Goal: Book appointment/travel/reservation

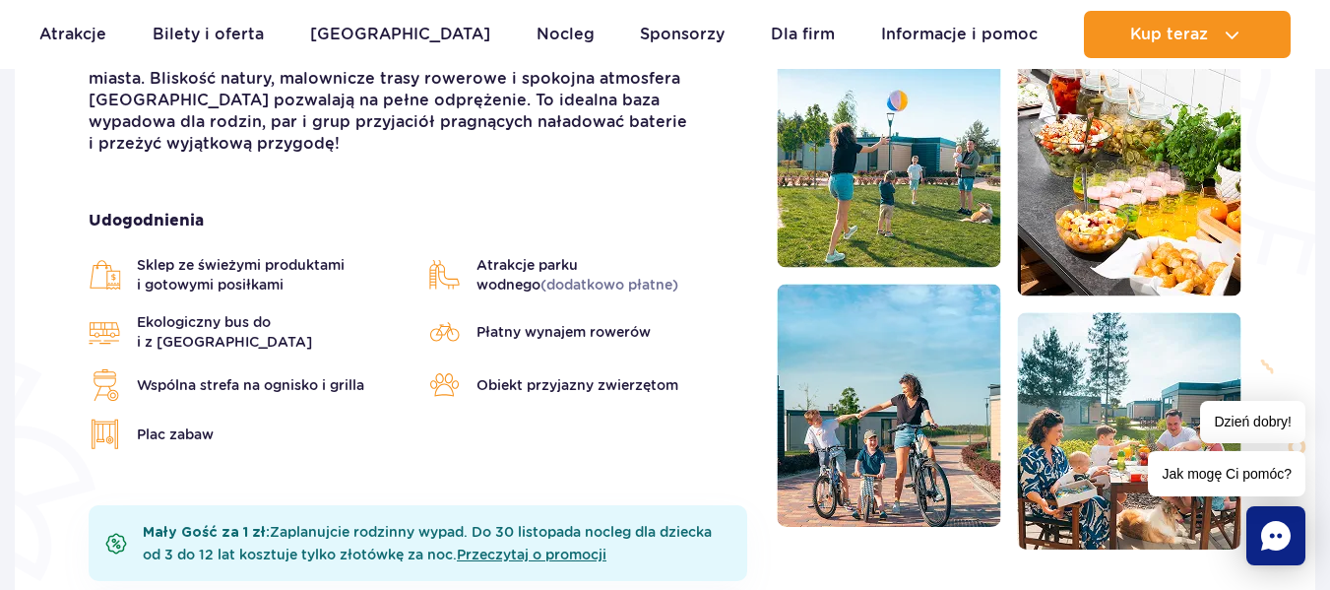
scroll to position [624, 0]
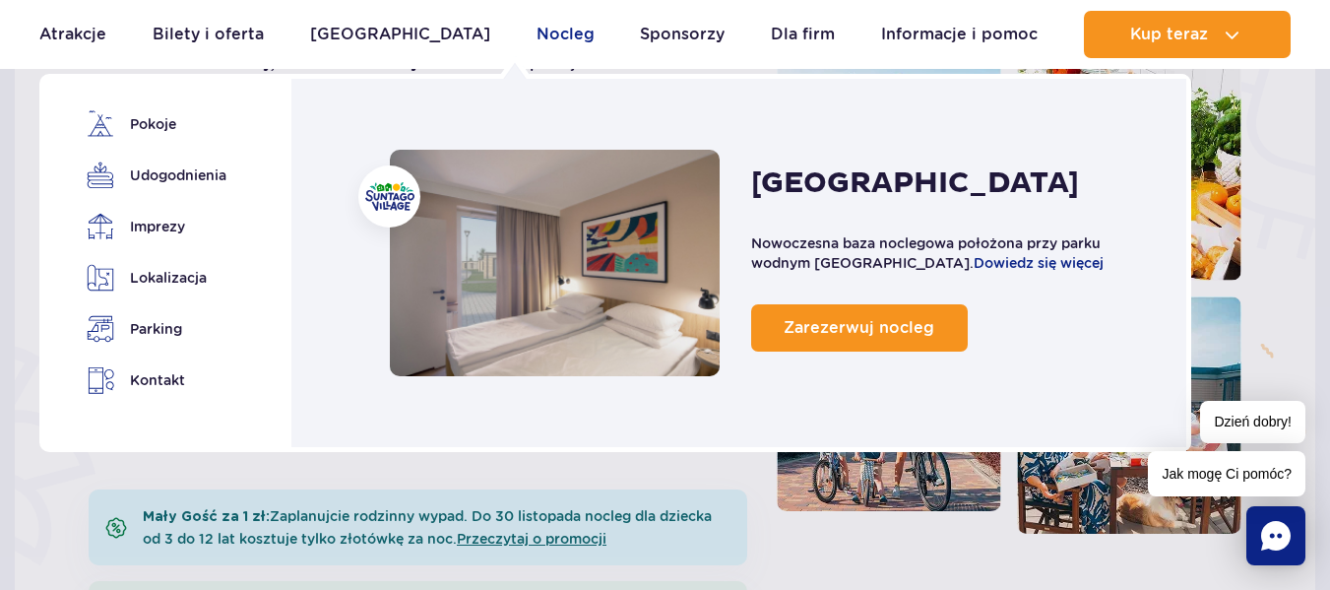
click at [537, 32] on link "Nocleg" at bounding box center [566, 34] width 58 height 47
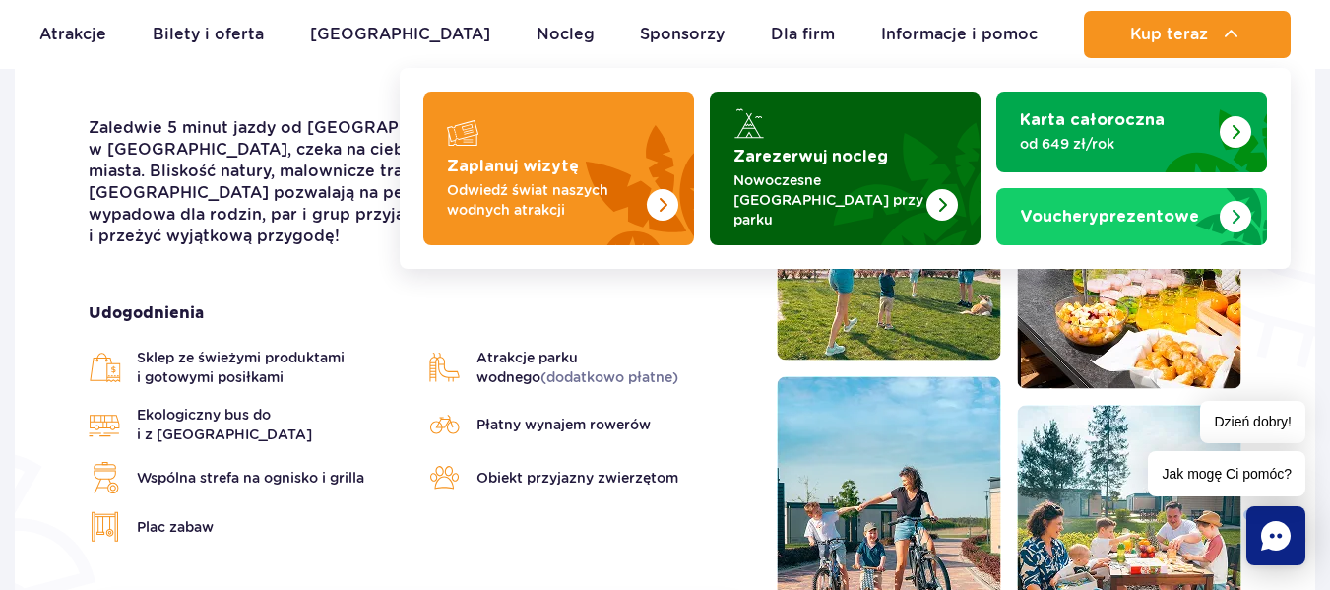
click at [823, 172] on p "Nowoczesne [GEOGRAPHIC_DATA] przy parku" at bounding box center [830, 199] width 192 height 59
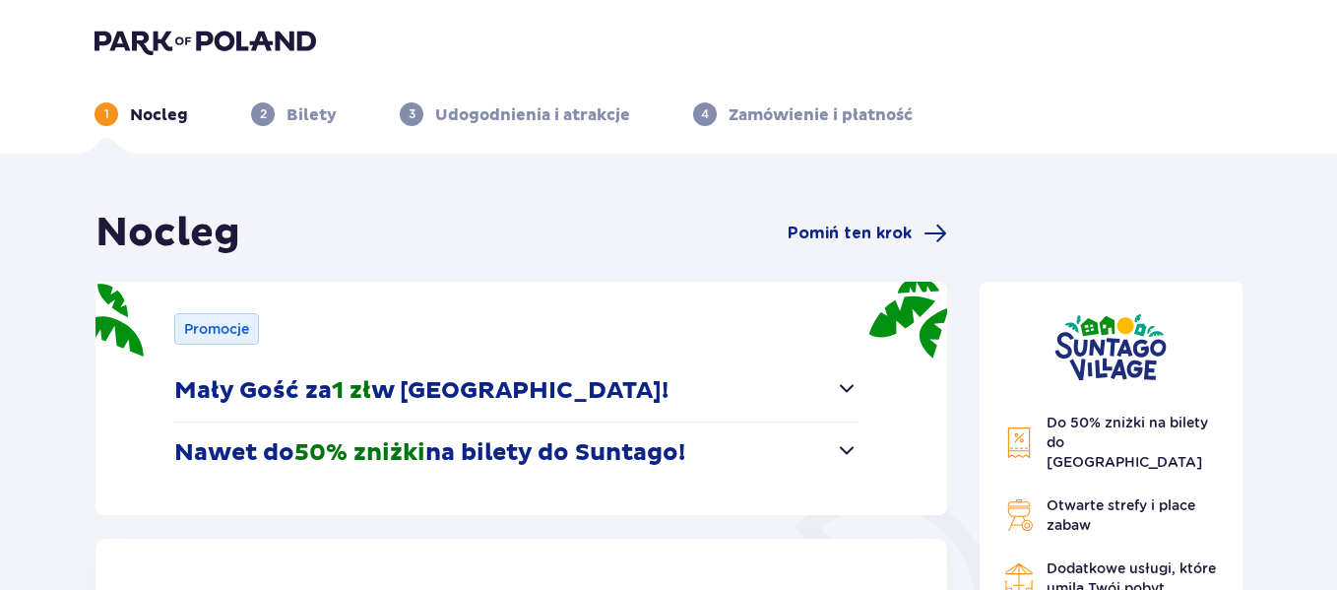
scroll to position [504, 0]
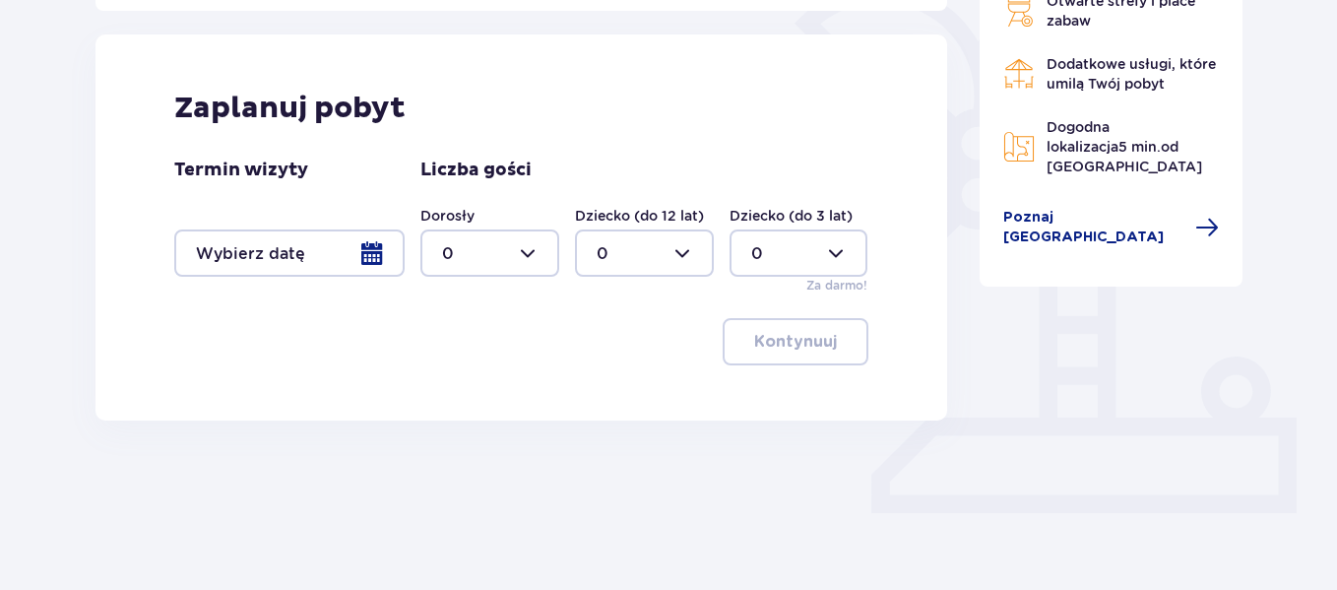
click at [380, 255] on div at bounding box center [289, 252] width 230 height 47
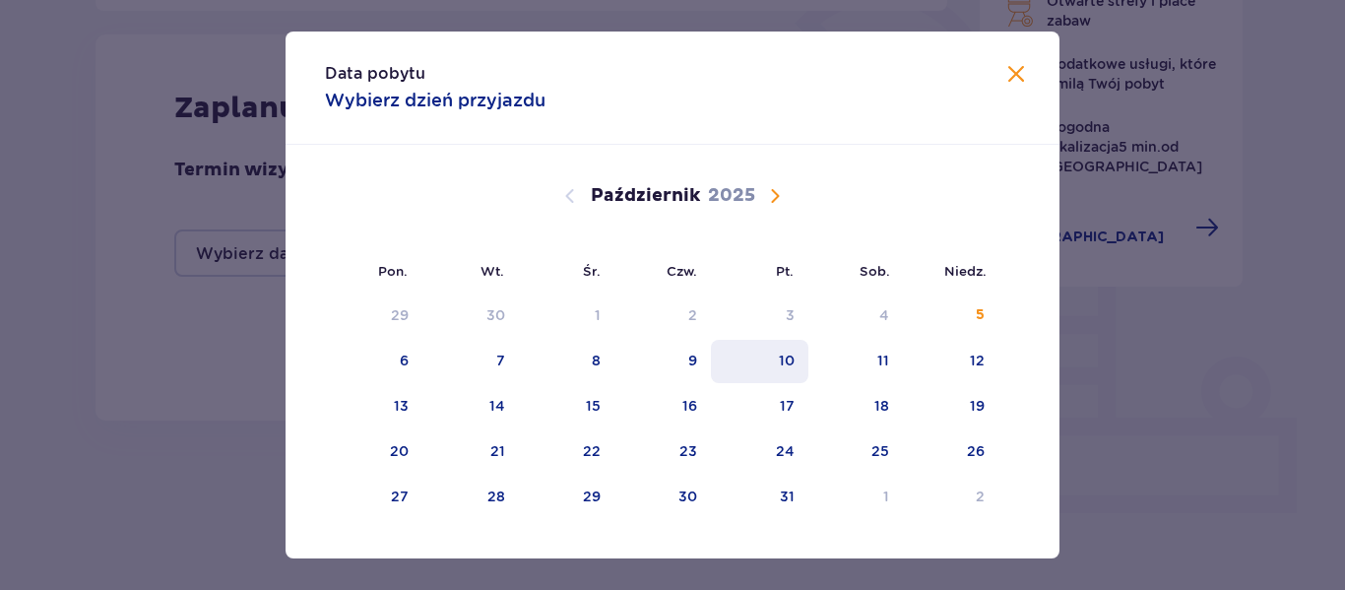
click at [792, 358] on div "10" at bounding box center [787, 361] width 16 height 20
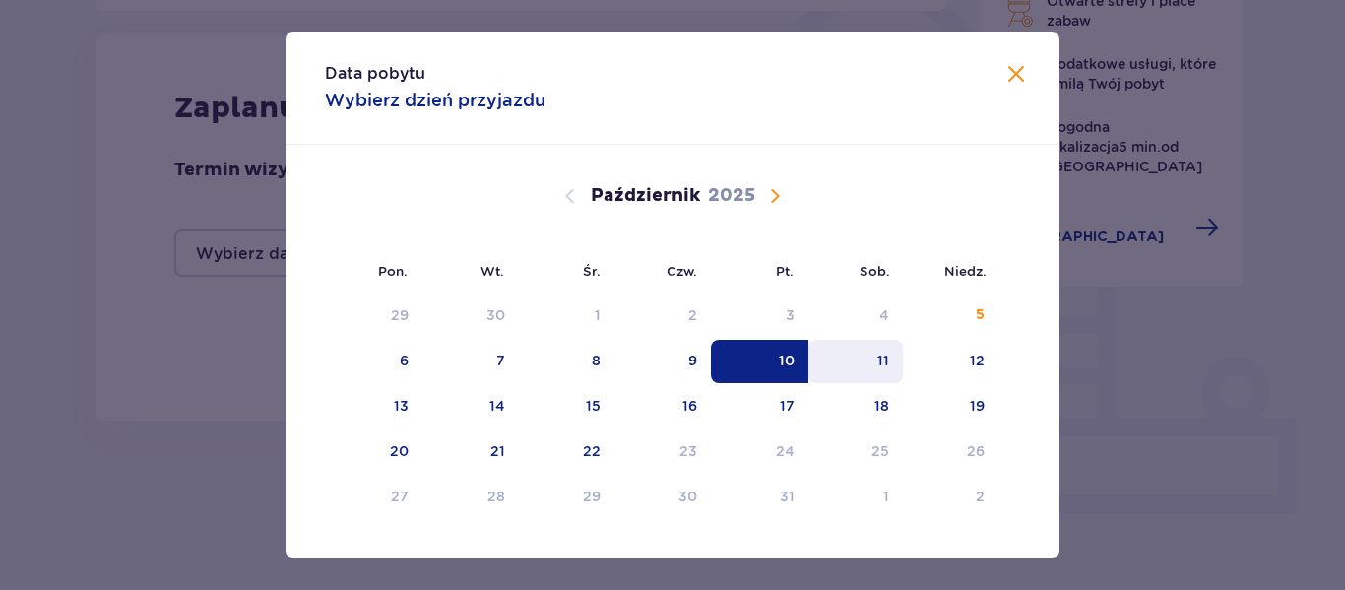
click at [877, 353] on div "11" at bounding box center [883, 361] width 12 height 20
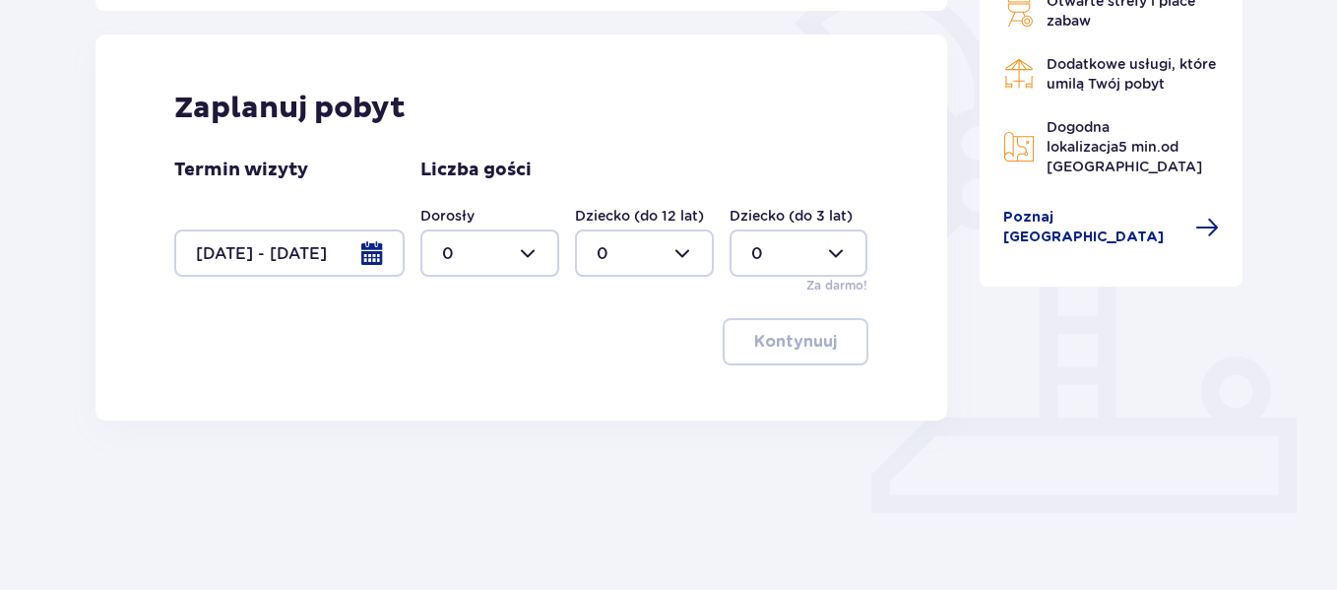
click at [976, 356] on div "Do 50% zniżki na bilety do parku Suntago Otwarte strefy i place zabaw Dodatkowe…" at bounding box center [1111, 116] width 295 height 822
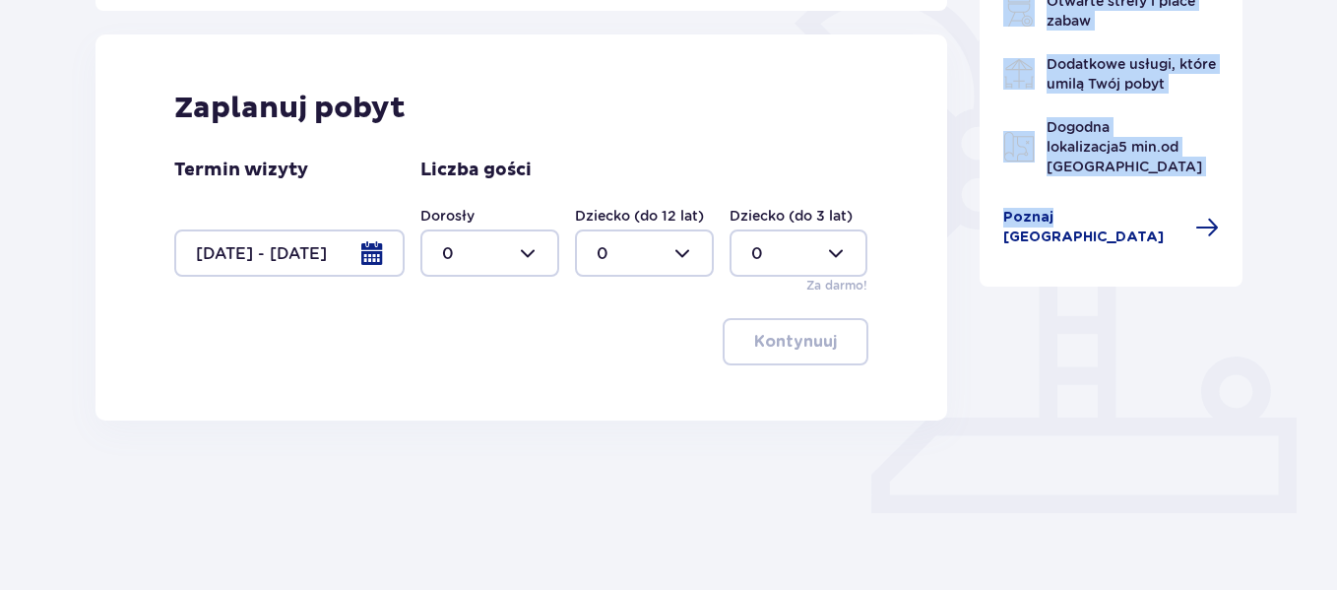
drag, startPoint x: 976, startPoint y: 356, endPoint x: 846, endPoint y: 411, distance: 140.8
click at [846, 411] on div "Nocleg Pomiń ten krok Promocje Mały Gość za 1 zł w Suntago Village! Noc za złot…" at bounding box center [669, 116] width 1180 height 822
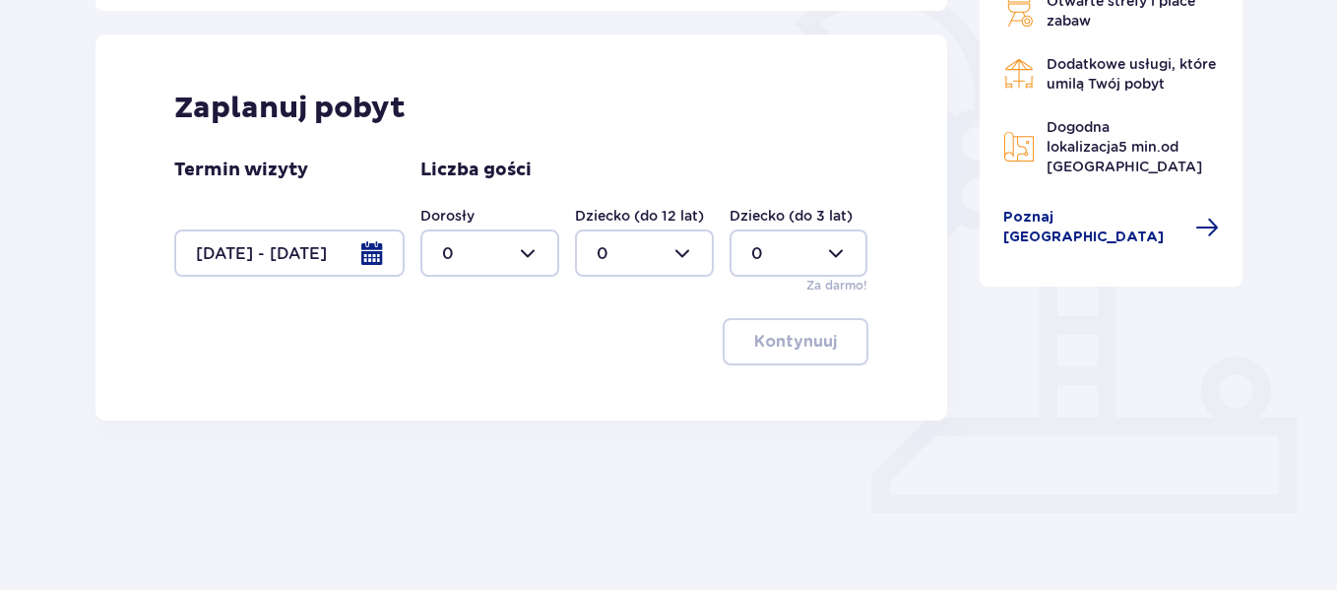
click at [366, 246] on div at bounding box center [289, 252] width 230 height 47
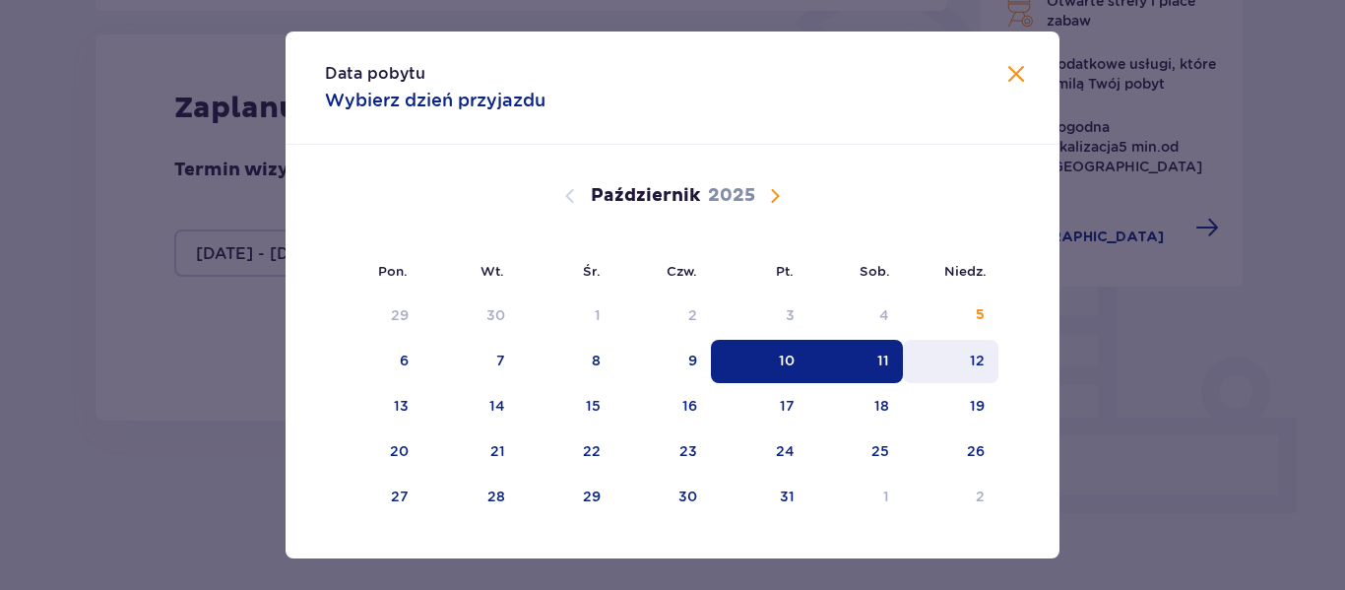
click at [964, 360] on div "12" at bounding box center [951, 361] width 96 height 43
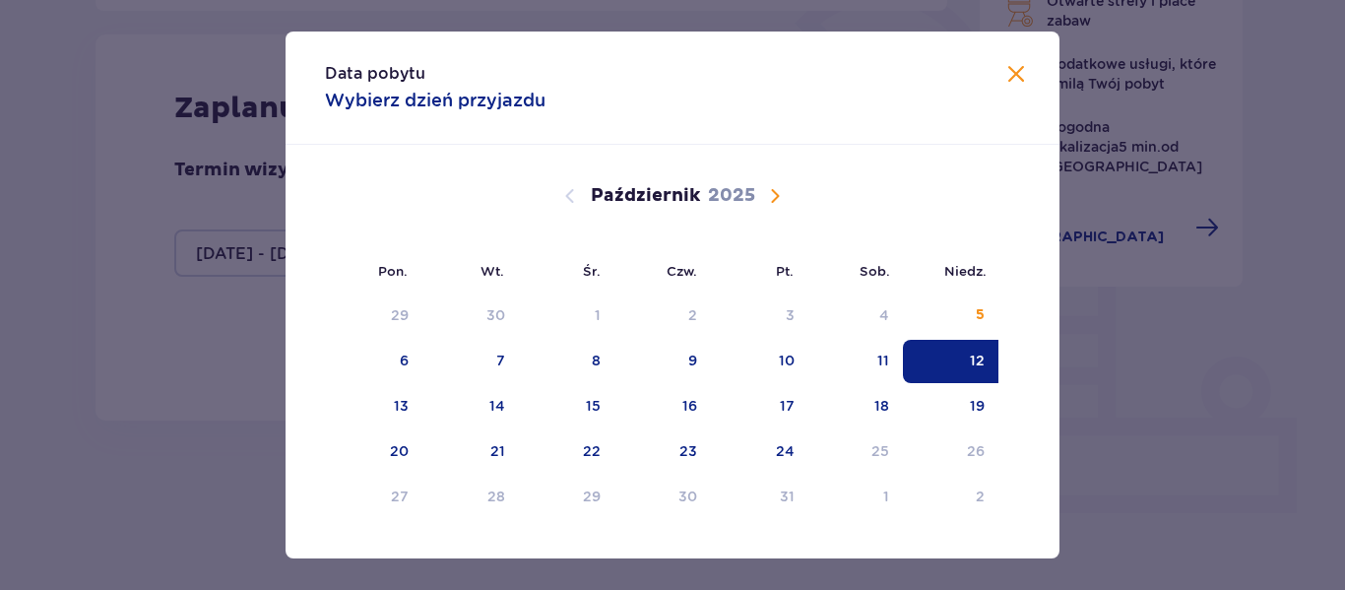
drag, startPoint x: 799, startPoint y: 364, endPoint x: 967, endPoint y: 351, distance: 169.0
click at [967, 351] on tr "6 7 8 9 10 11 12" at bounding box center [662, 361] width 674 height 43
click at [775, 369] on div "10" at bounding box center [759, 361] width 97 height 43
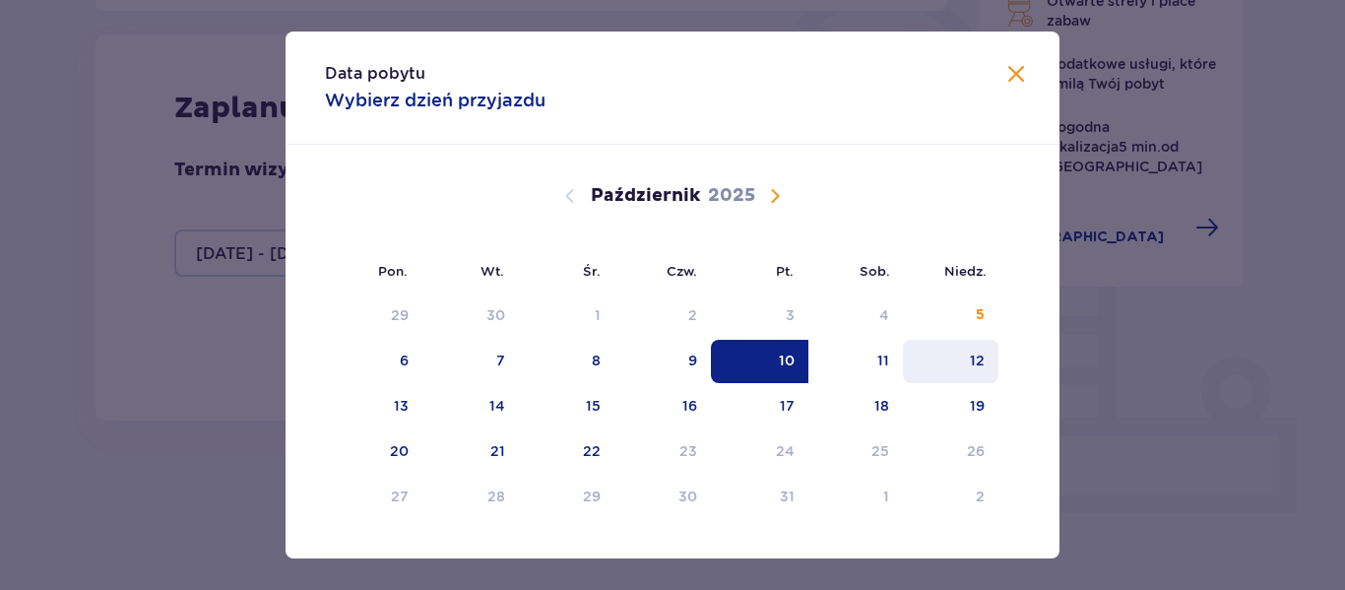
drag, startPoint x: 775, startPoint y: 369, endPoint x: 978, endPoint y: 363, distance: 203.0
click at [978, 363] on tr "6 7 8 9 10 11 12" at bounding box center [662, 361] width 674 height 43
click at [978, 363] on div "12" at bounding box center [977, 361] width 15 height 20
type input "10.10.25 - 12.10.25"
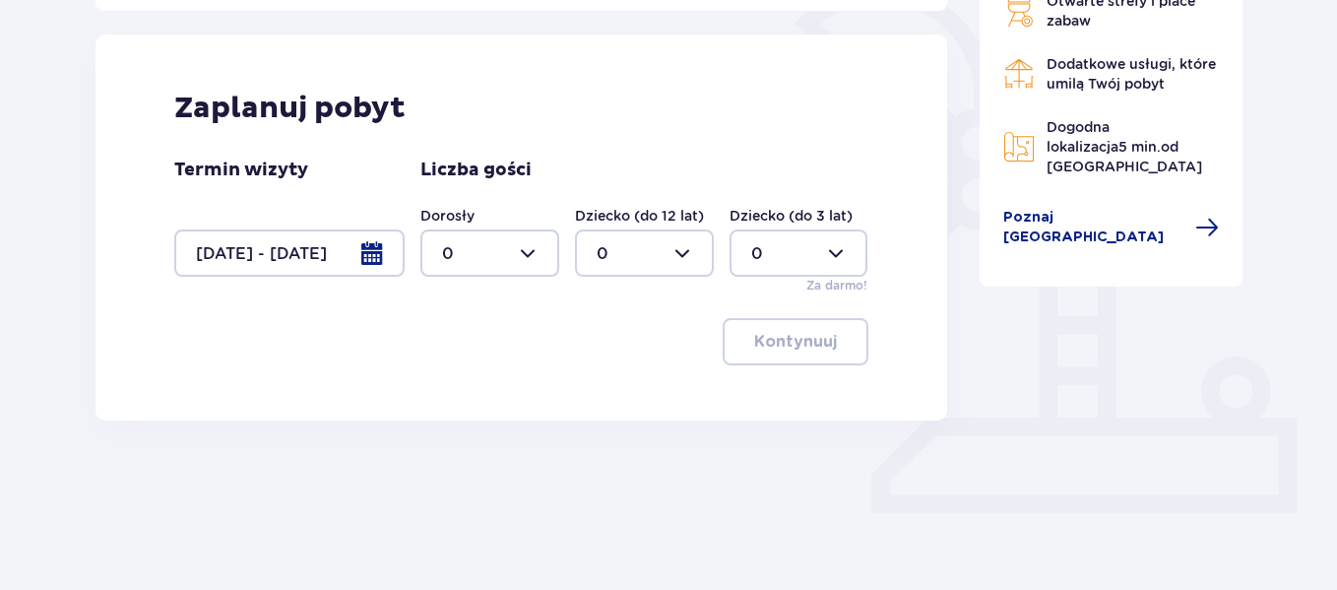
click at [525, 247] on div at bounding box center [489, 252] width 139 height 47
click at [454, 389] on div "2" at bounding box center [490, 396] width 96 height 22
type input "2"
click at [831, 339] on span "button" at bounding box center [841, 342] width 24 height 24
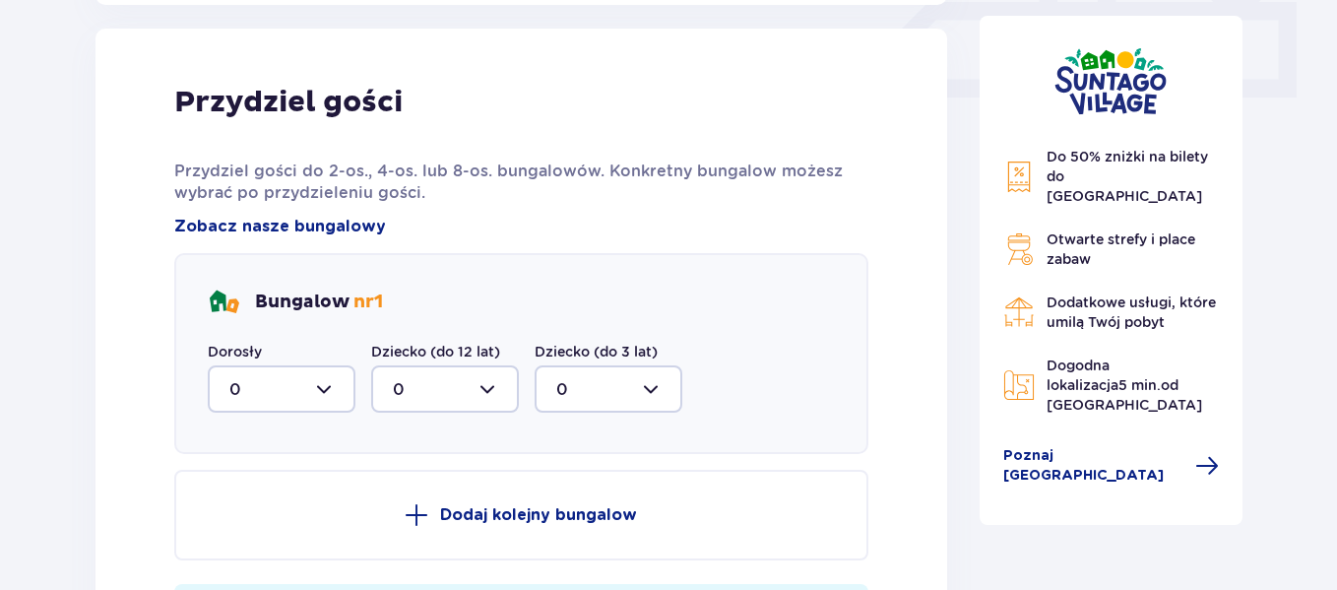
scroll to position [925, 0]
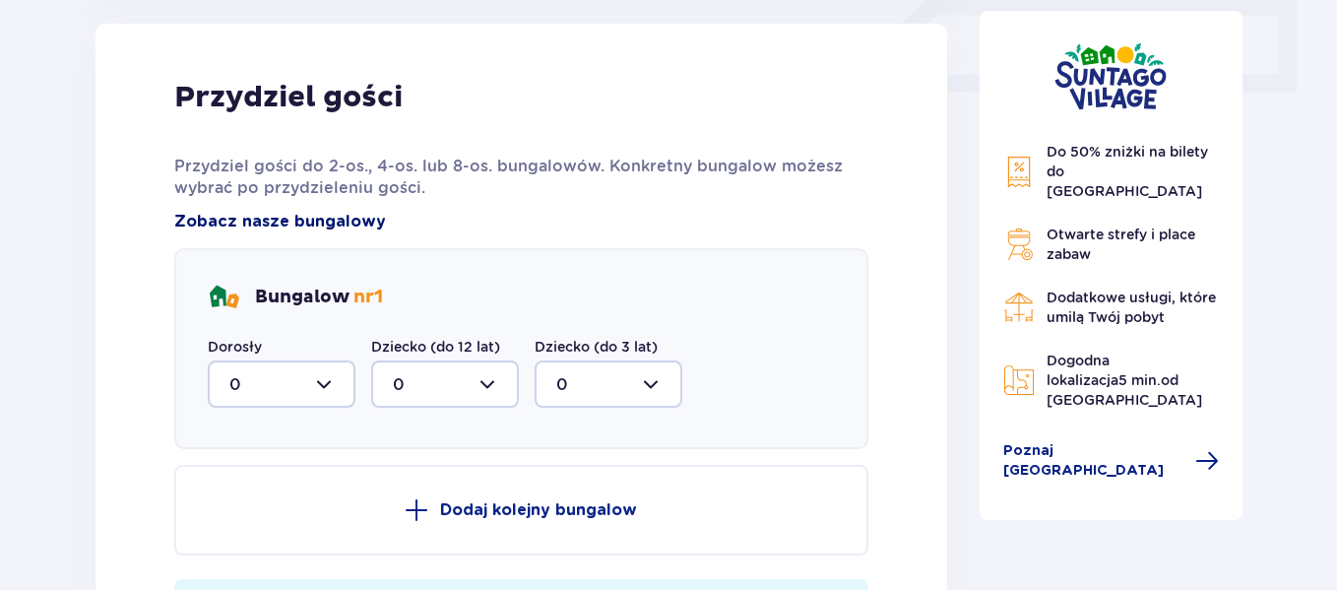
click at [332, 215] on span "Zobacz nasze bungalowy" at bounding box center [280, 222] width 212 height 22
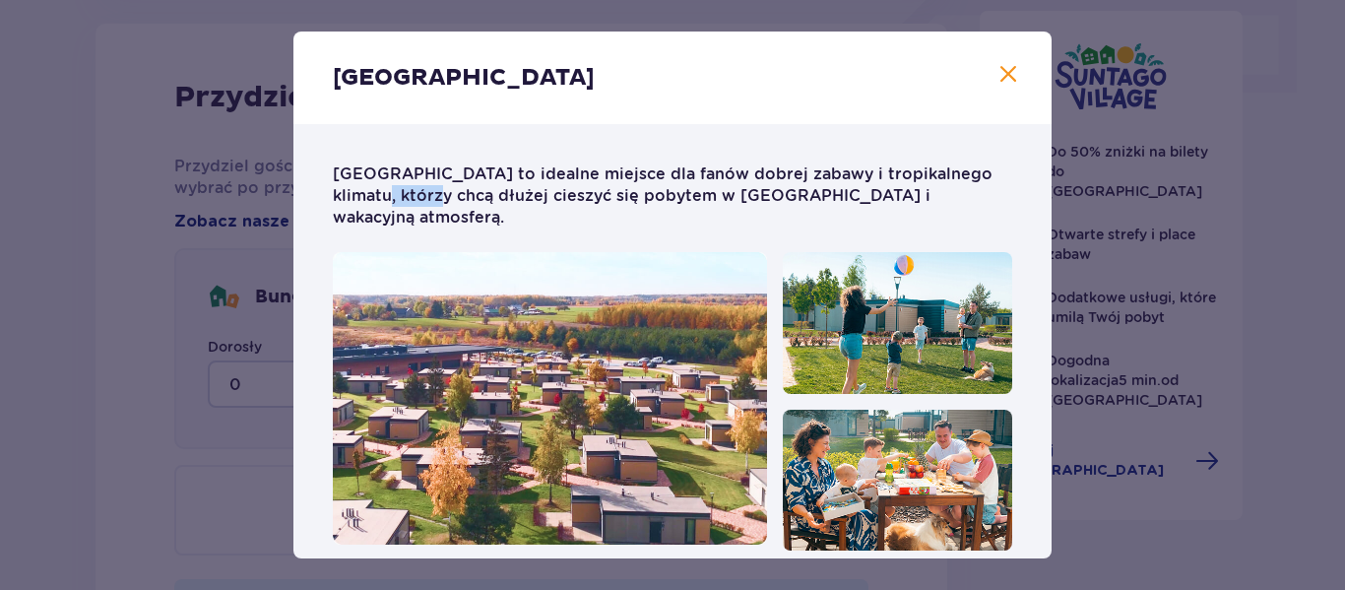
click at [715, 204] on p "Suntago Village to idealne miejsce dla fanów dobrej zabawy i tropikalnego klima…" at bounding box center [672, 207] width 679 height 89
click at [998, 67] on span "Zamknij" at bounding box center [1009, 75] width 24 height 24
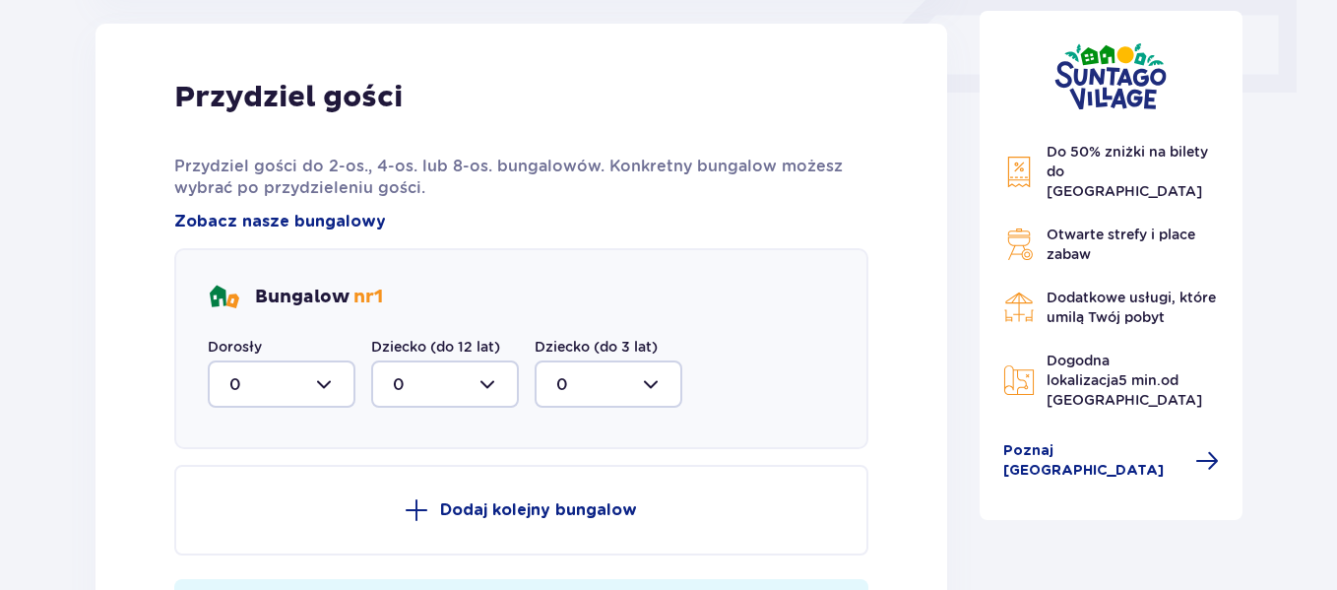
click at [328, 392] on div at bounding box center [282, 383] width 148 height 47
click at [254, 517] on div "2" at bounding box center [281, 527] width 104 height 22
type input "2"
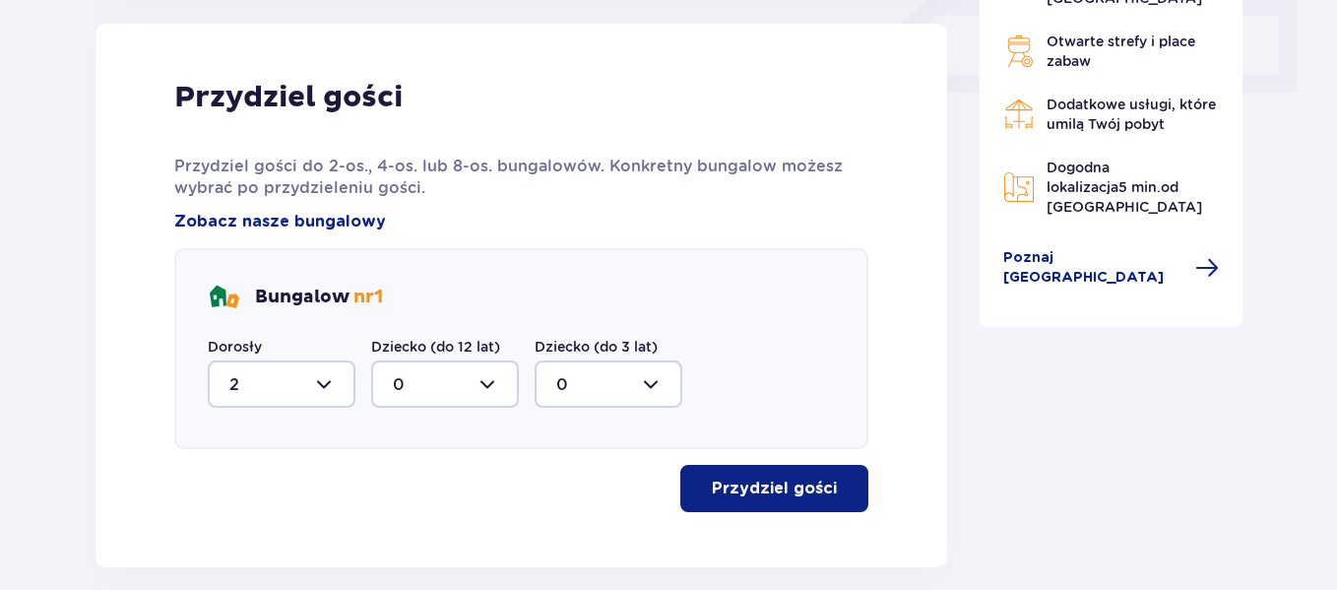
scroll to position [1020, 0]
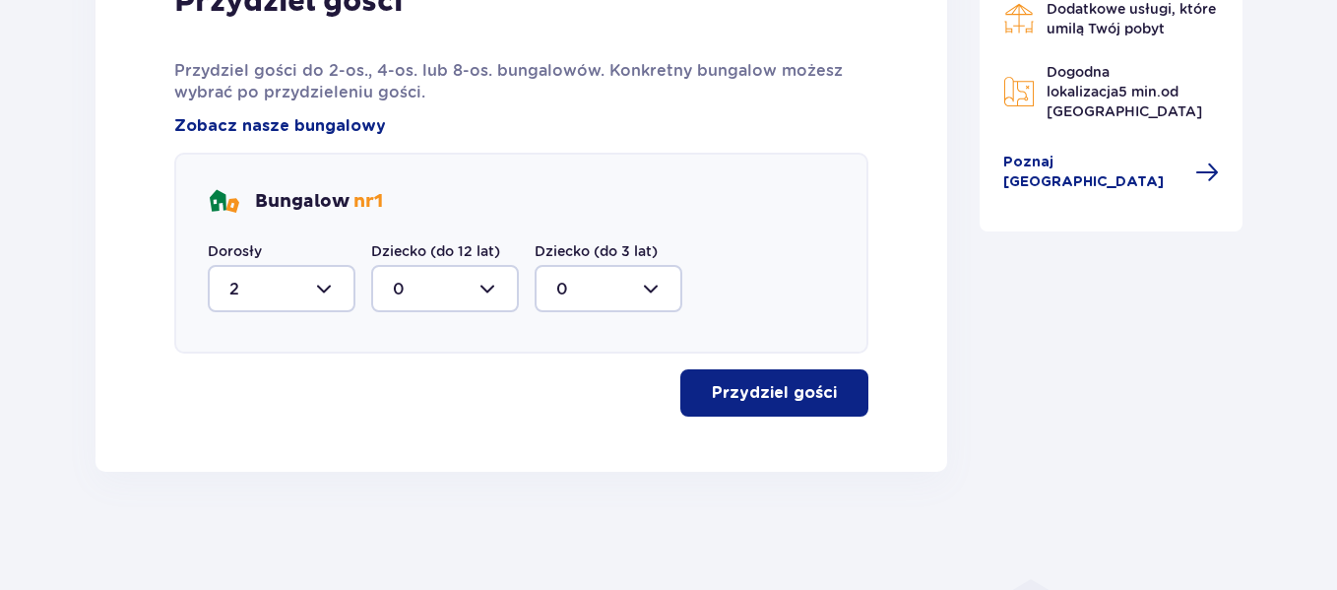
click at [857, 381] on button "Przydziel gości" at bounding box center [774, 392] width 188 height 47
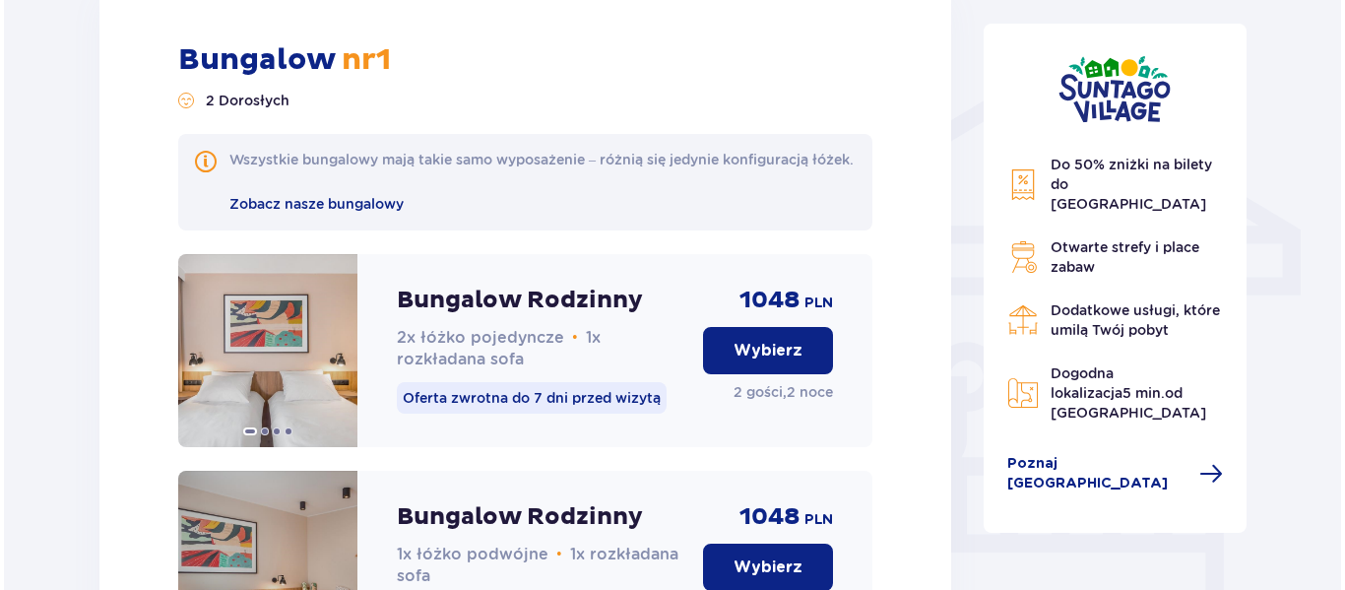
scroll to position [1524, 0]
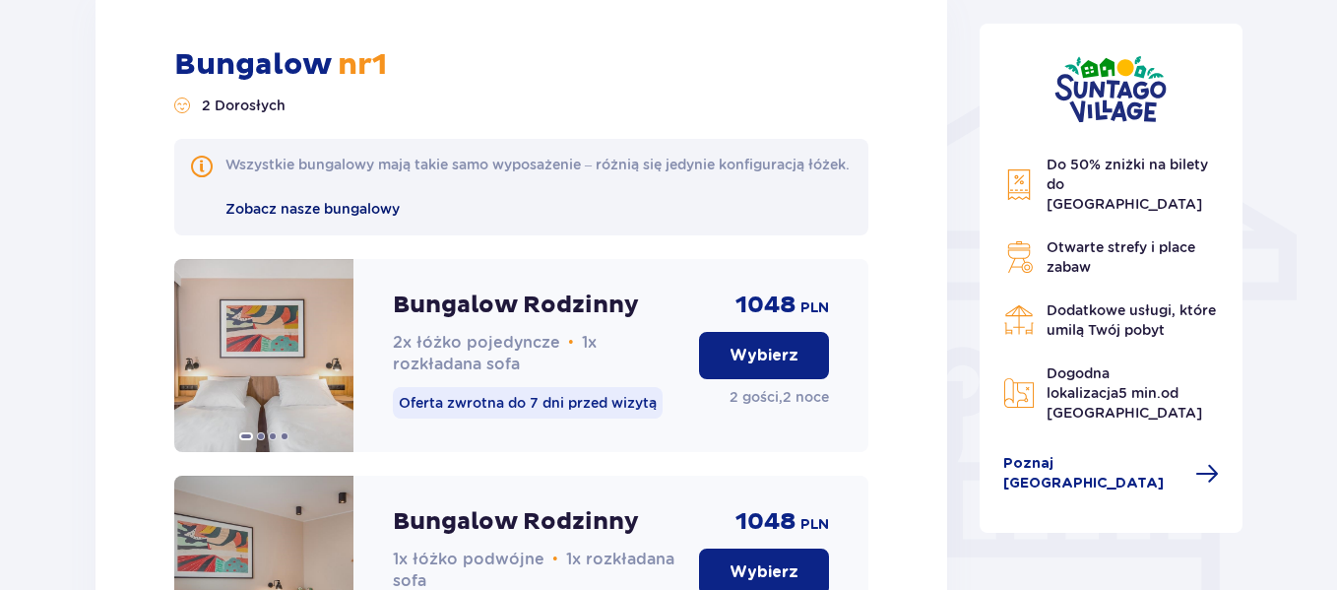
click at [325, 217] on span "Zobacz nasze bungalowy" at bounding box center [313, 209] width 174 height 16
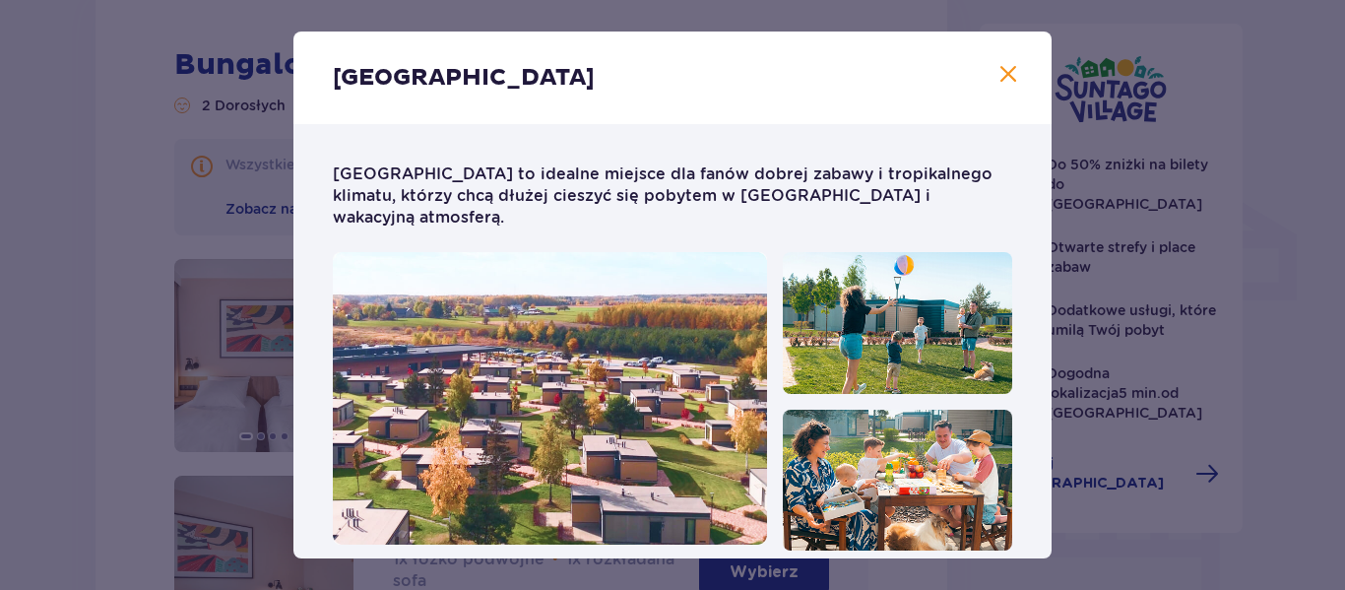
click at [1019, 65] on div "[GEOGRAPHIC_DATA]" at bounding box center [672, 78] width 758 height 93
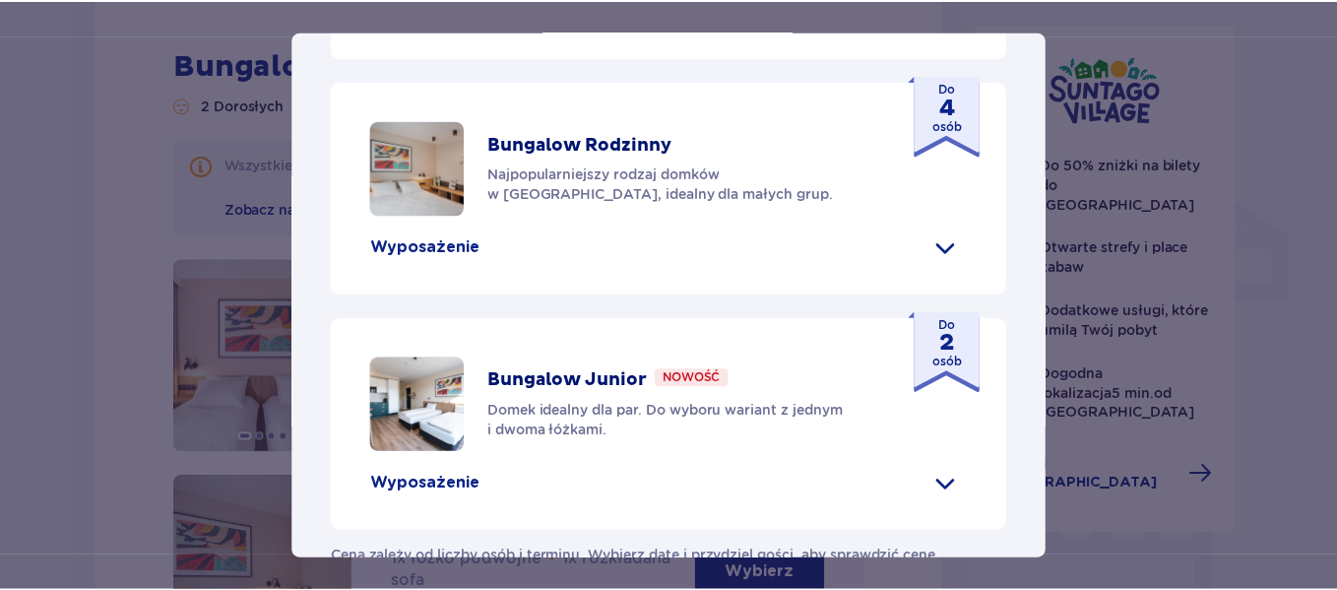
scroll to position [1127, 0]
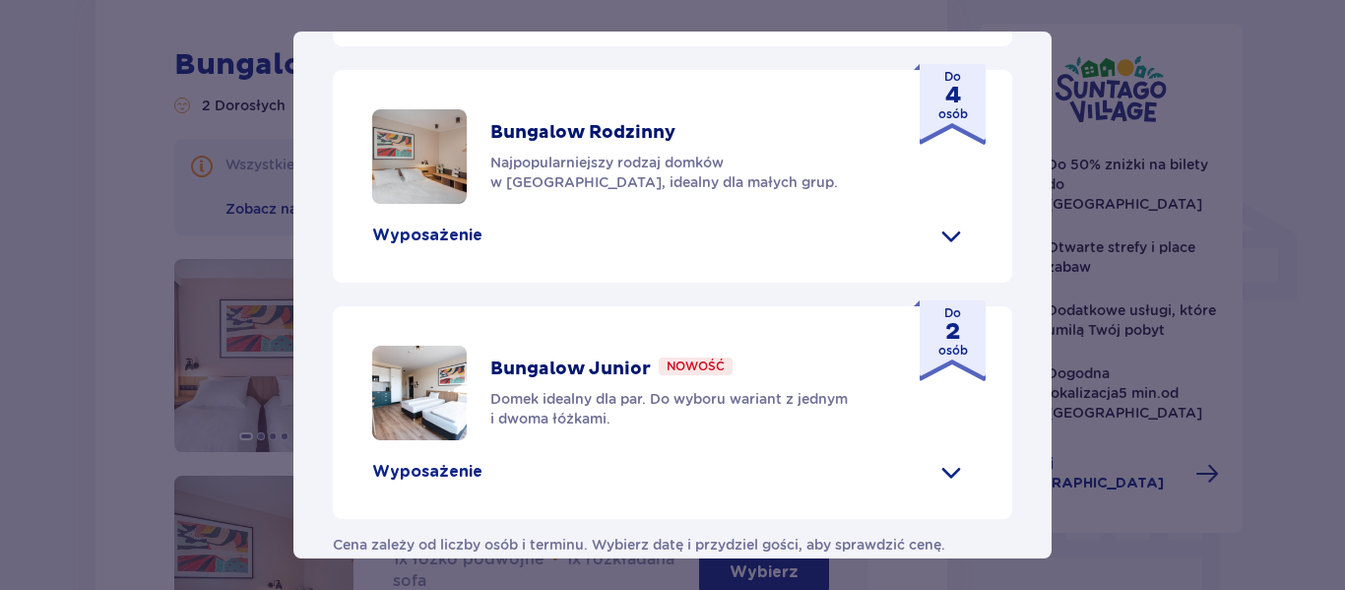
click at [940, 322] on strong "2" at bounding box center [953, 332] width 30 height 20
click at [939, 456] on span at bounding box center [952, 472] width 32 height 32
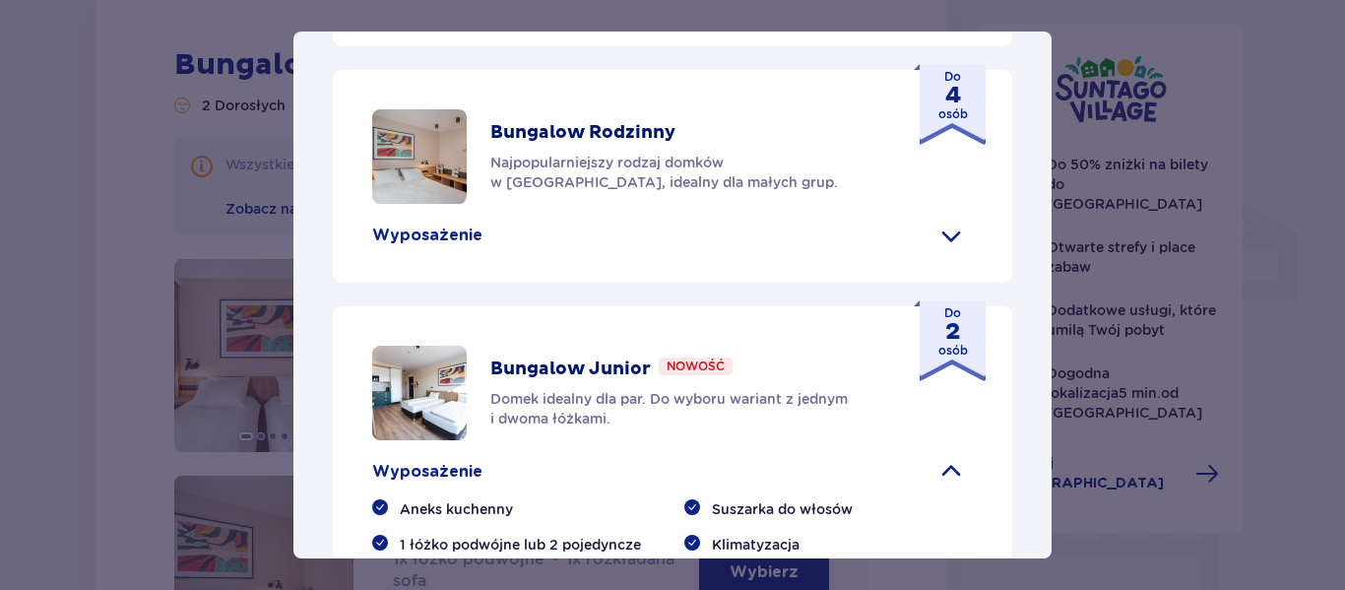
click at [547, 357] on p "Bungalow Junior" at bounding box center [570, 369] width 161 height 24
click at [684, 357] on p "Nowość" at bounding box center [696, 366] width 58 height 18
click at [591, 357] on p "Bungalow Junior" at bounding box center [570, 369] width 161 height 24
click at [441, 369] on img at bounding box center [419, 393] width 95 height 95
click at [567, 393] on div "Bungalow Junior Nowość Domek idealny dla par. Do wyboru wariant z jednym i dwom…" at bounding box center [672, 393] width 601 height 95
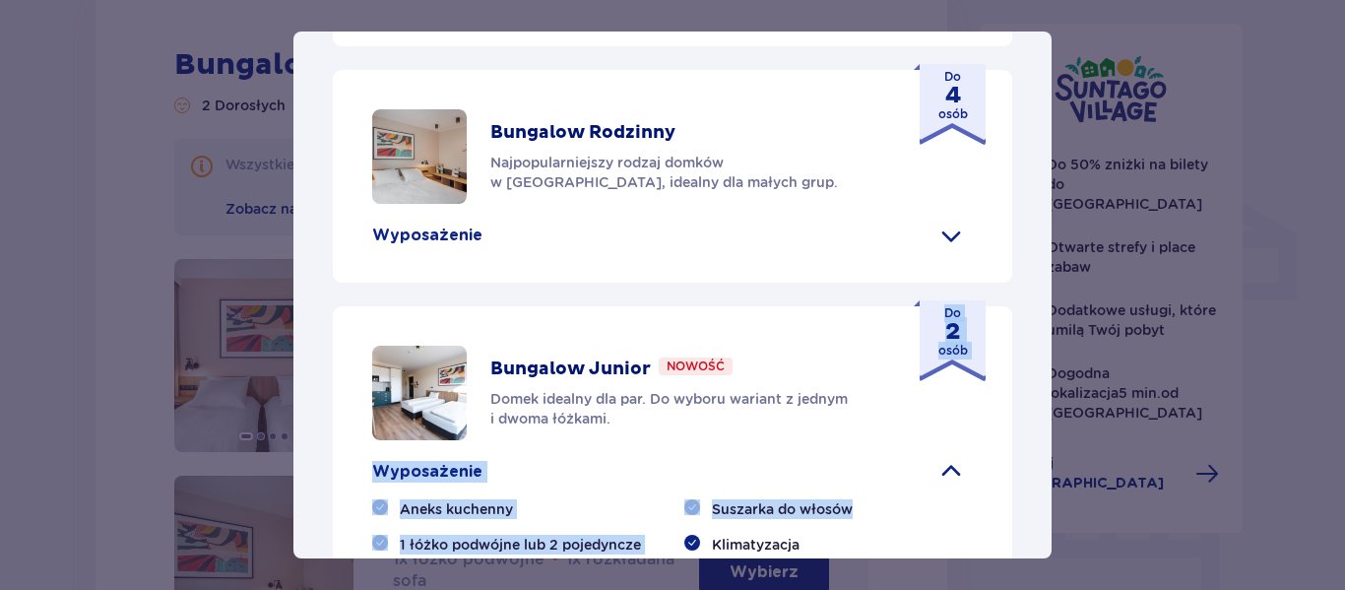
drag, startPoint x: 1055, startPoint y: 381, endPoint x: 1055, endPoint y: 483, distance: 101.4
click at [1055, 483] on div "Suntago Village Suntago Village to idealne miejsce dla fanów dobrej zabawy i tr…" at bounding box center [672, 295] width 1345 height 590
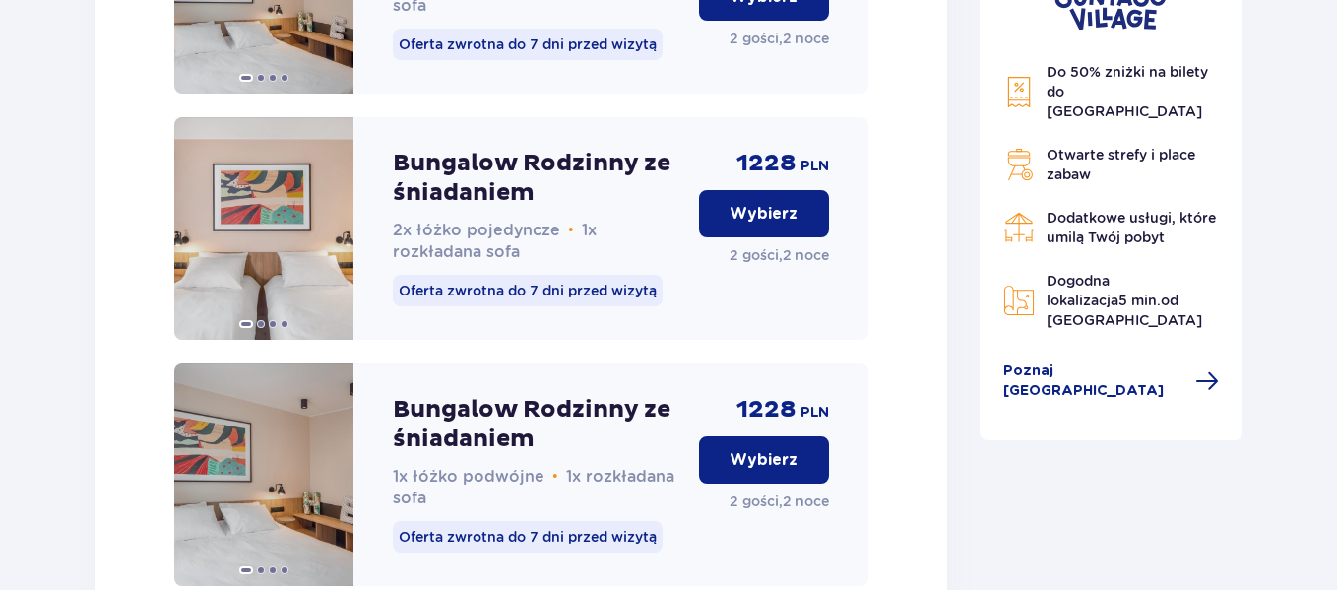
scroll to position [2138, 0]
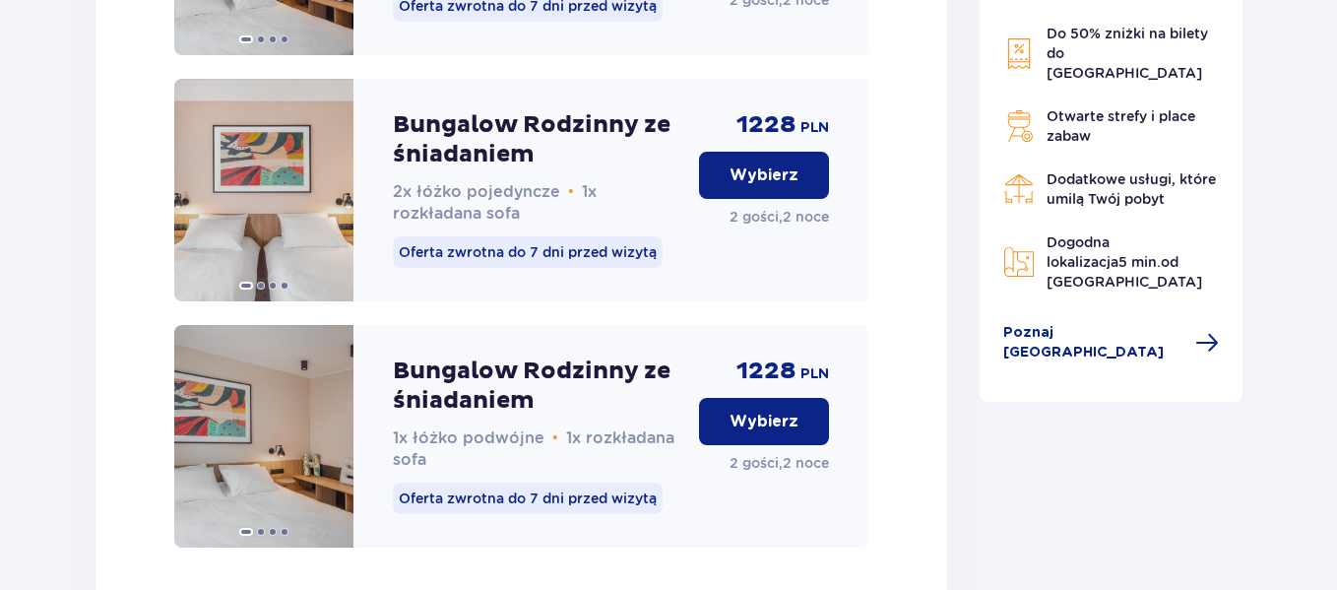
click at [734, 430] on p "Wybierz" at bounding box center [764, 422] width 69 height 22
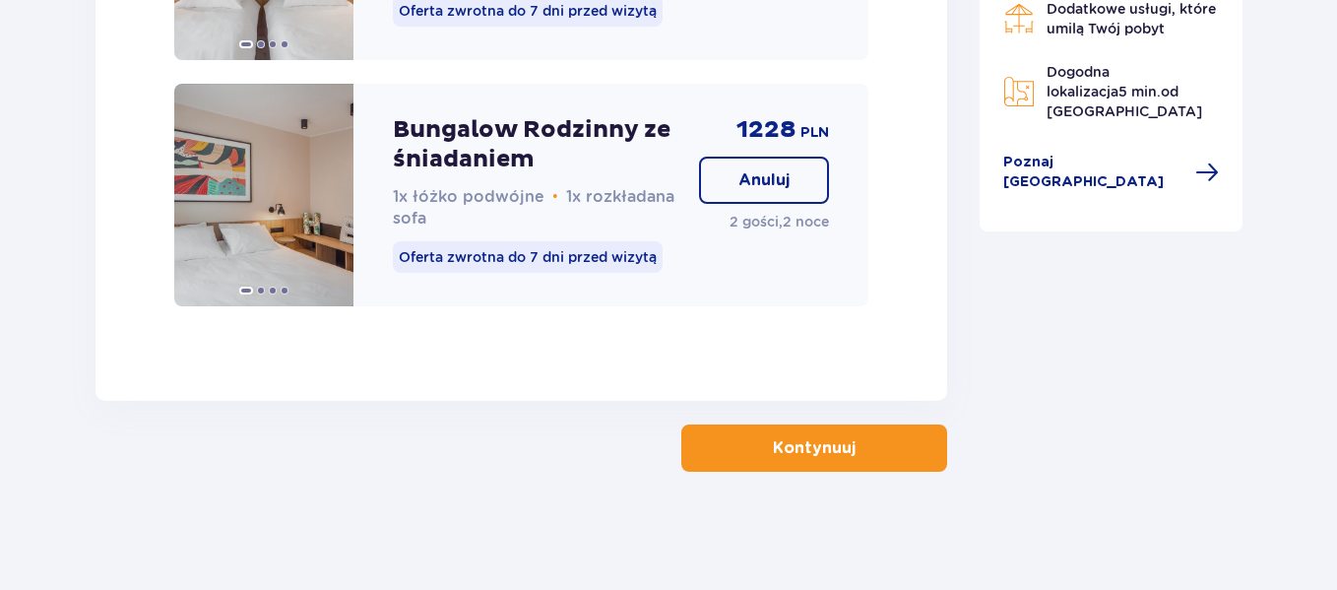
scroll to position [2399, 0]
click at [734, 430] on button "Kontynuuj" at bounding box center [814, 447] width 266 height 47
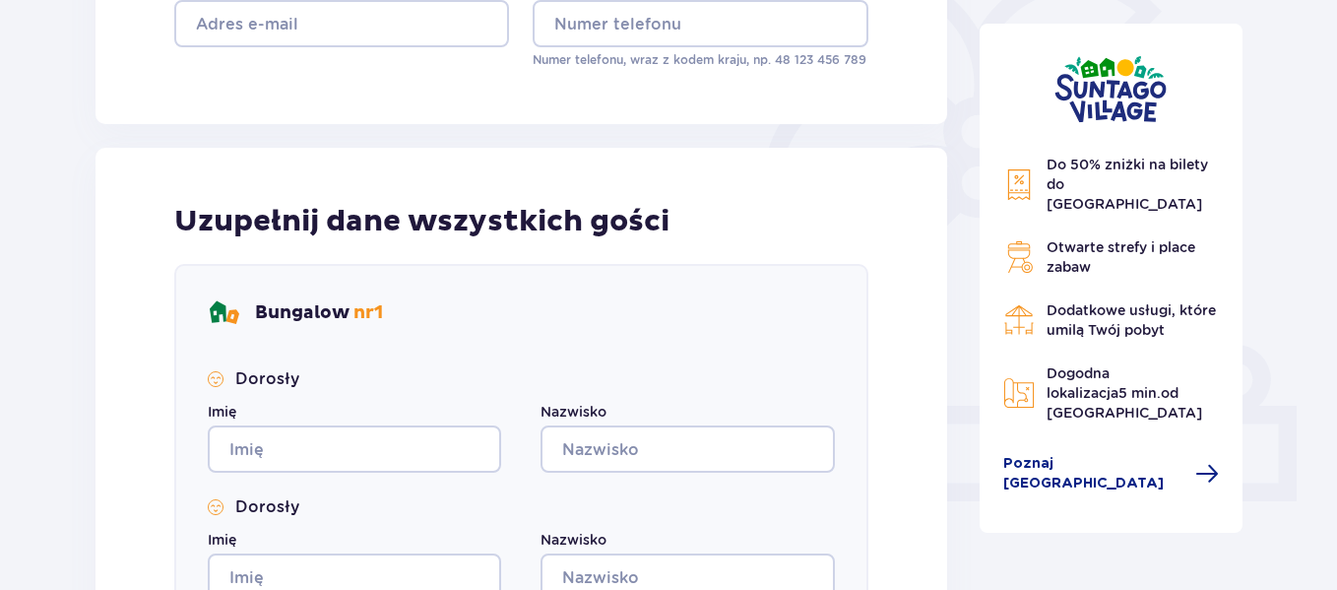
scroll to position [938, 0]
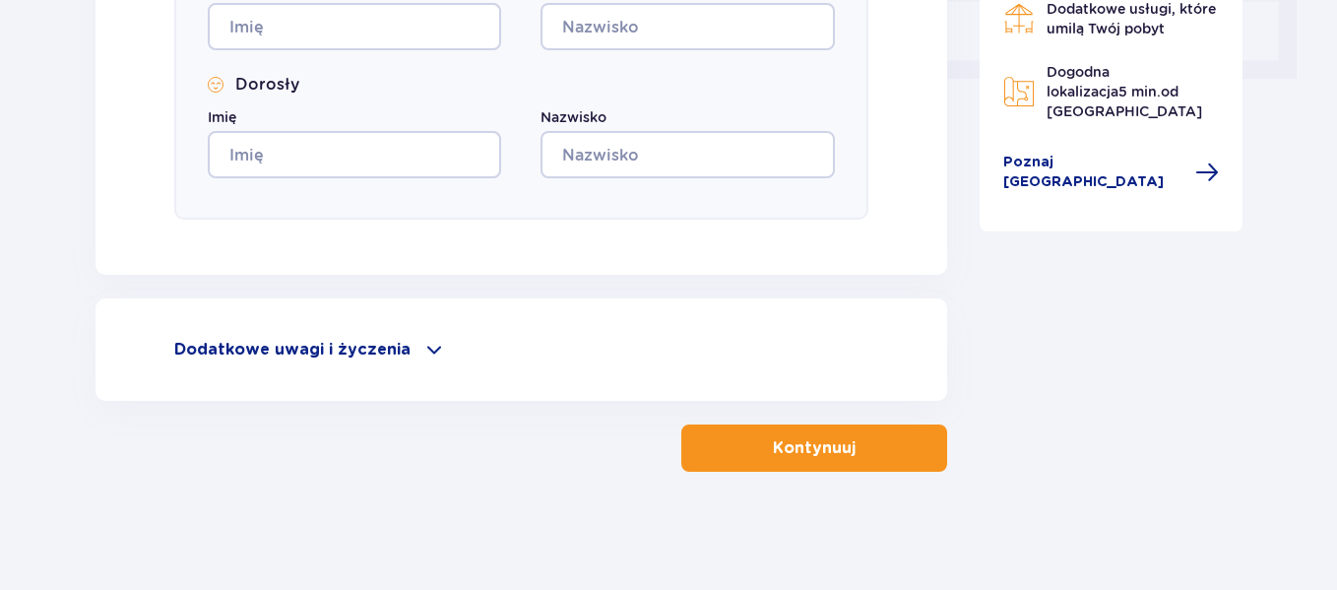
click at [360, 348] on p "Dodatkowe uwagi i życzenia" at bounding box center [292, 350] width 236 height 22
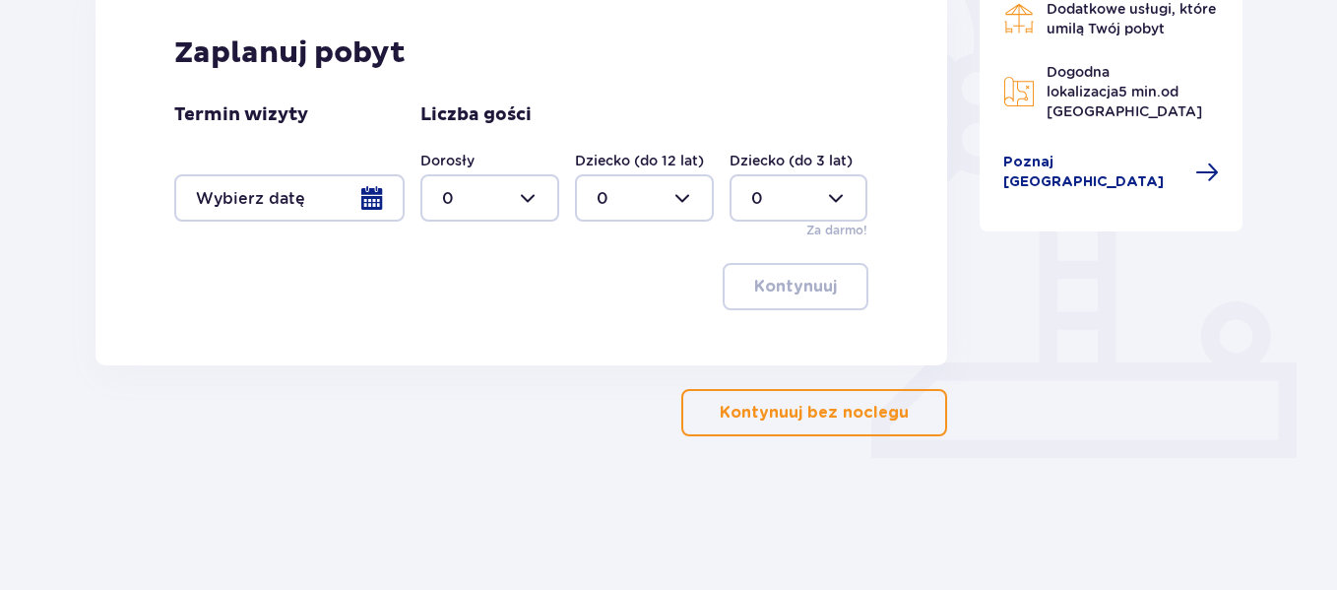
scroll to position [524, 0]
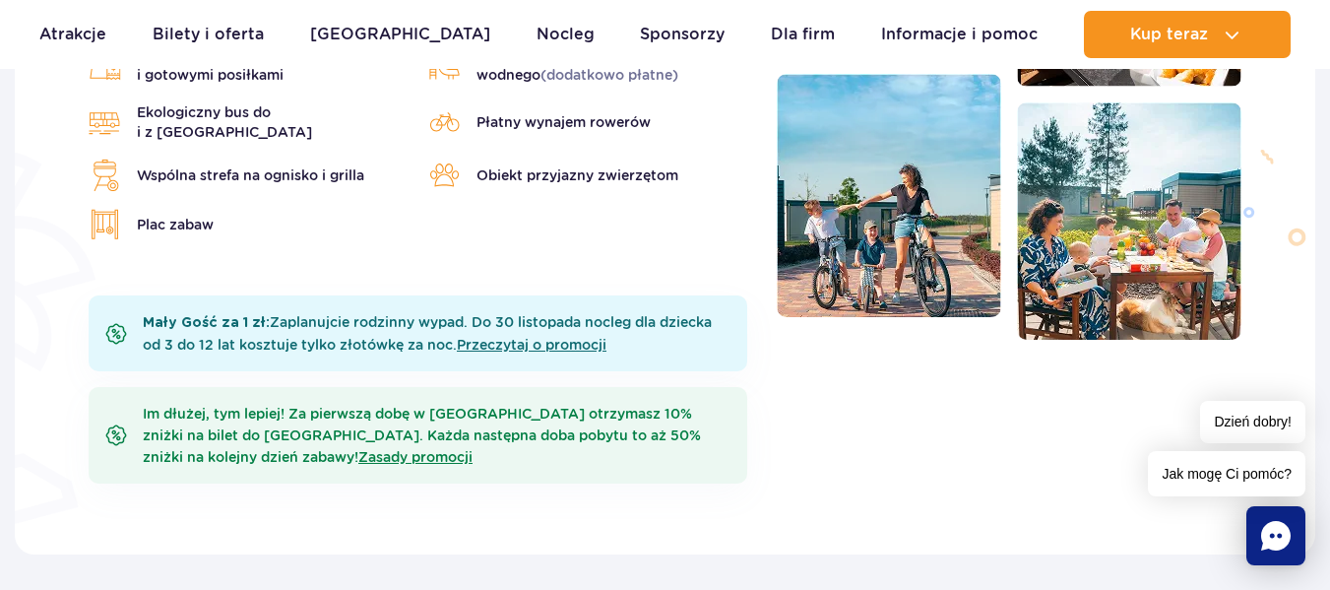
scroll to position [900, 0]
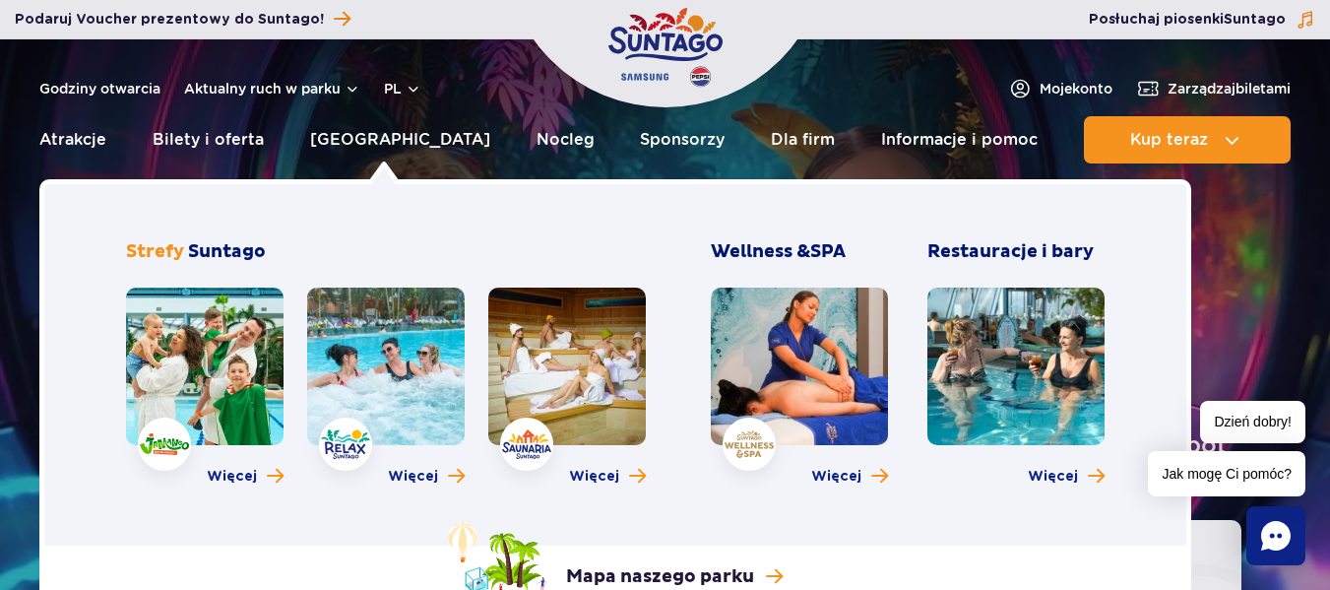
click at [1037, 411] on link at bounding box center [1016, 367] width 177 height 158
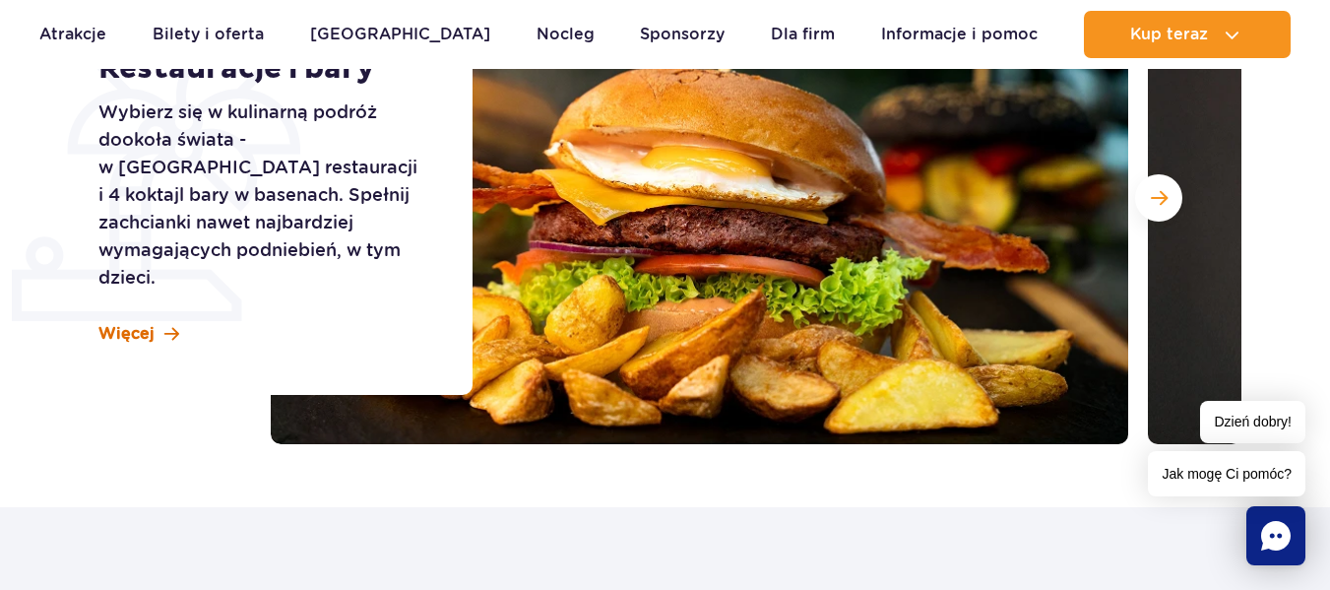
click at [137, 323] on span "Więcej" at bounding box center [126, 334] width 56 height 22
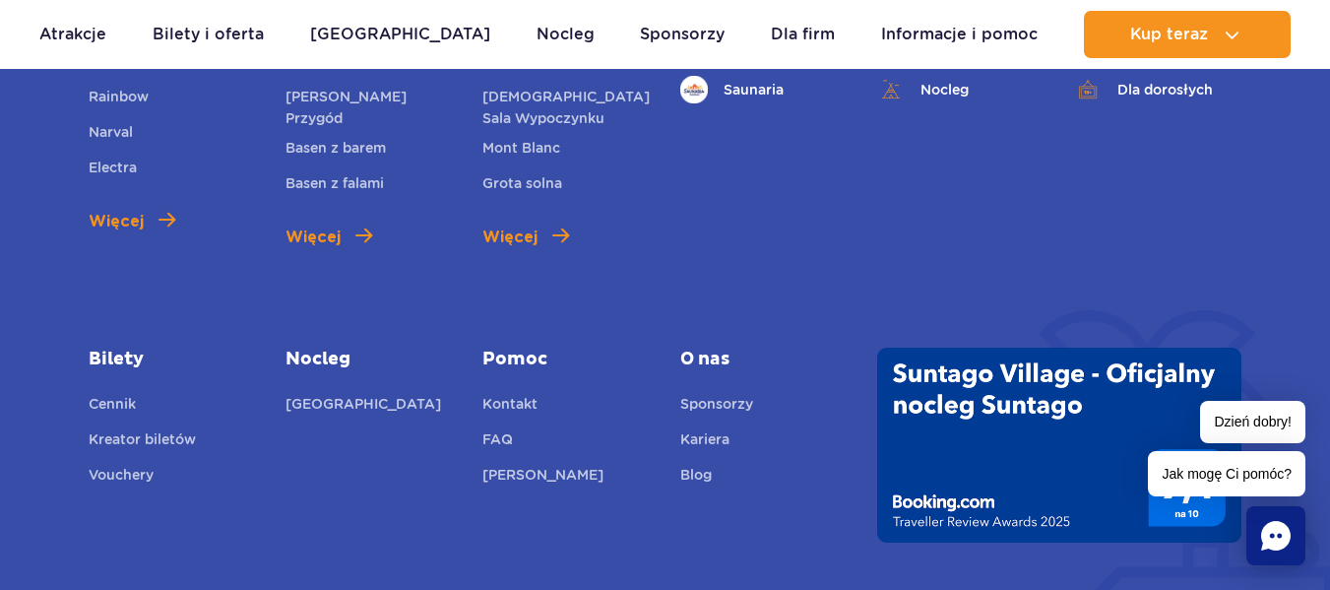
scroll to position [4327, 0]
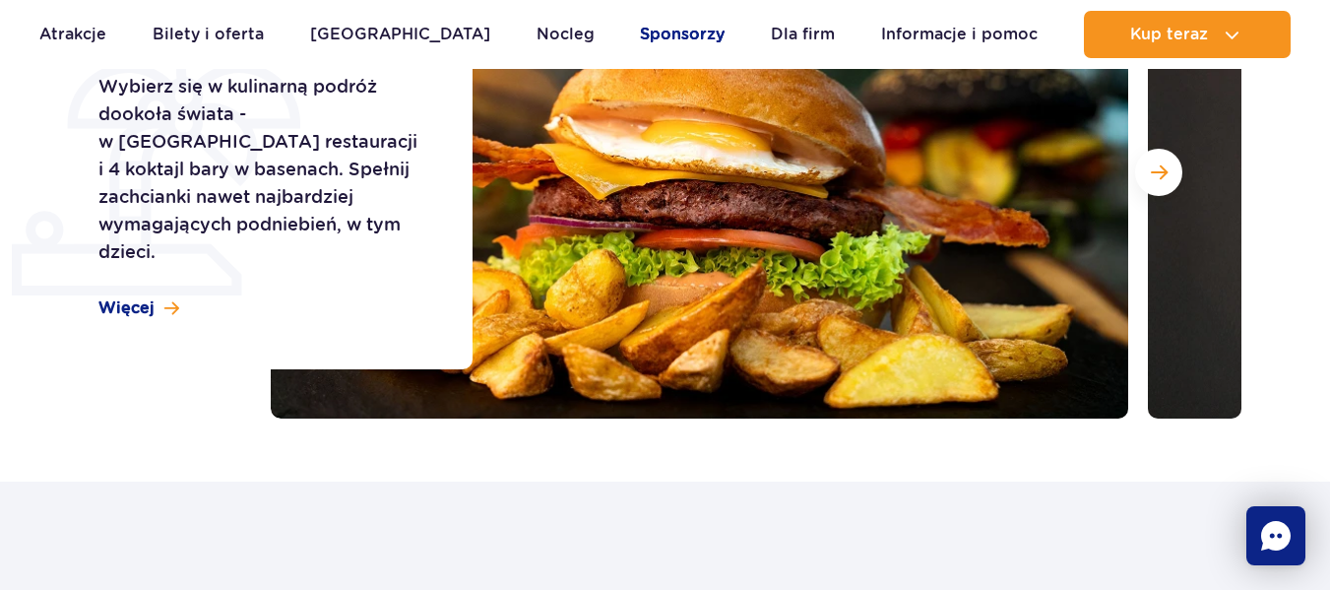
scroll to position [367, 0]
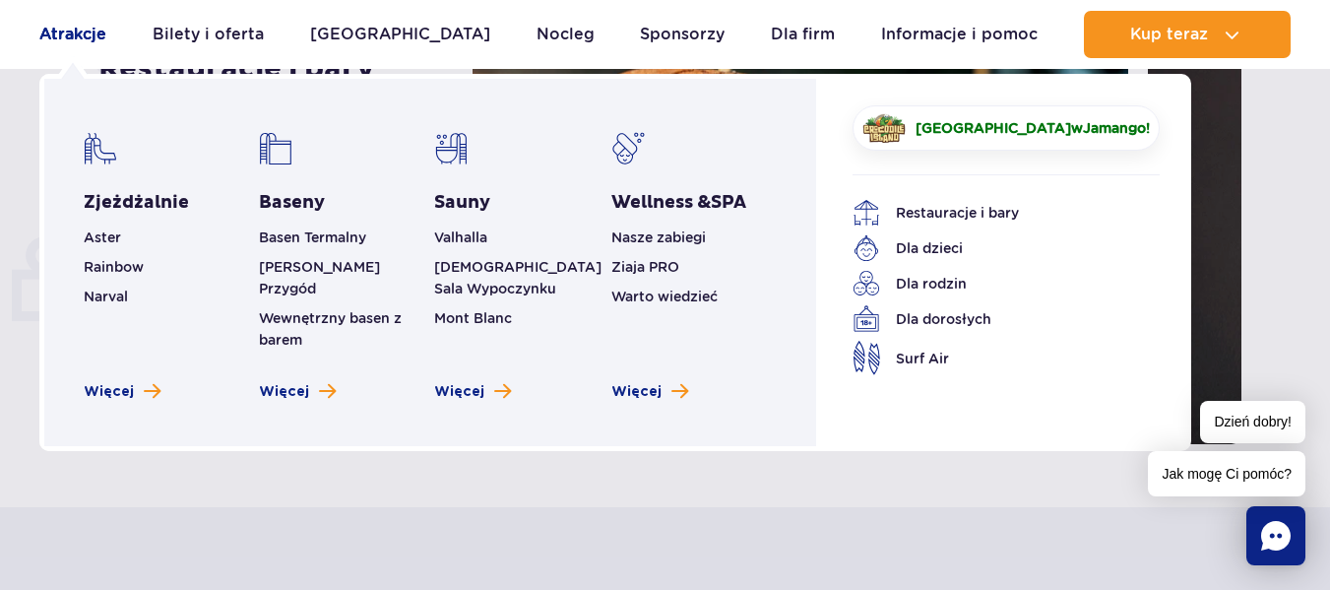
click at [63, 19] on link "Atrakcje" at bounding box center [72, 34] width 67 height 47
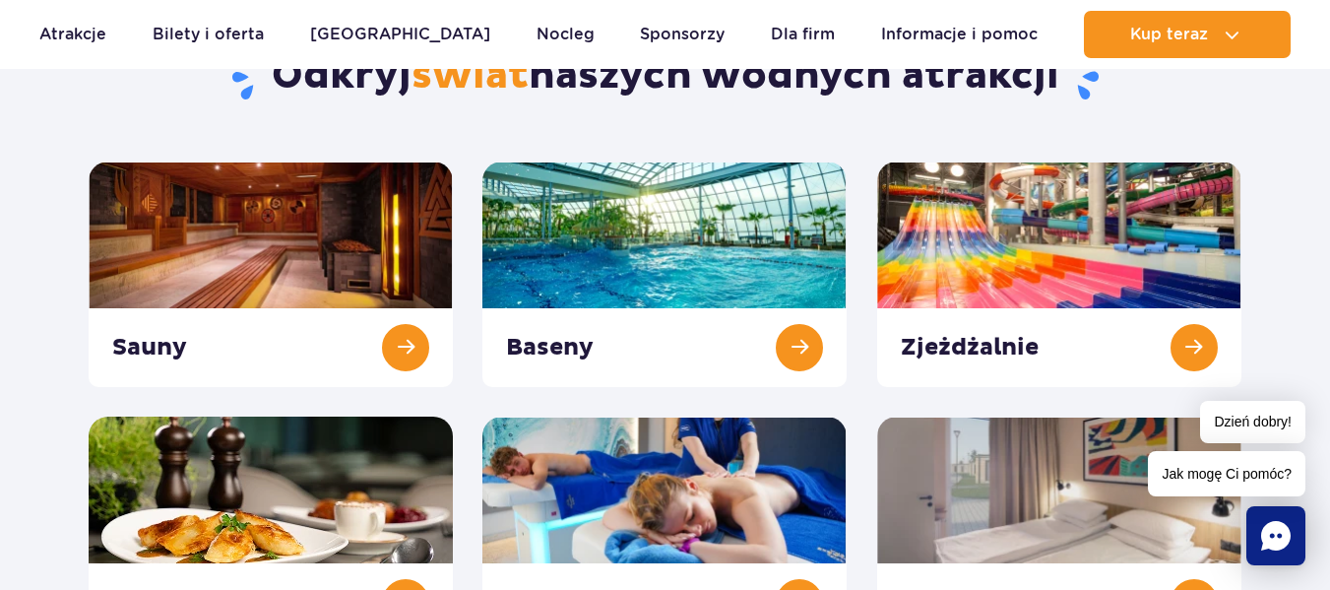
scroll to position [134, 0]
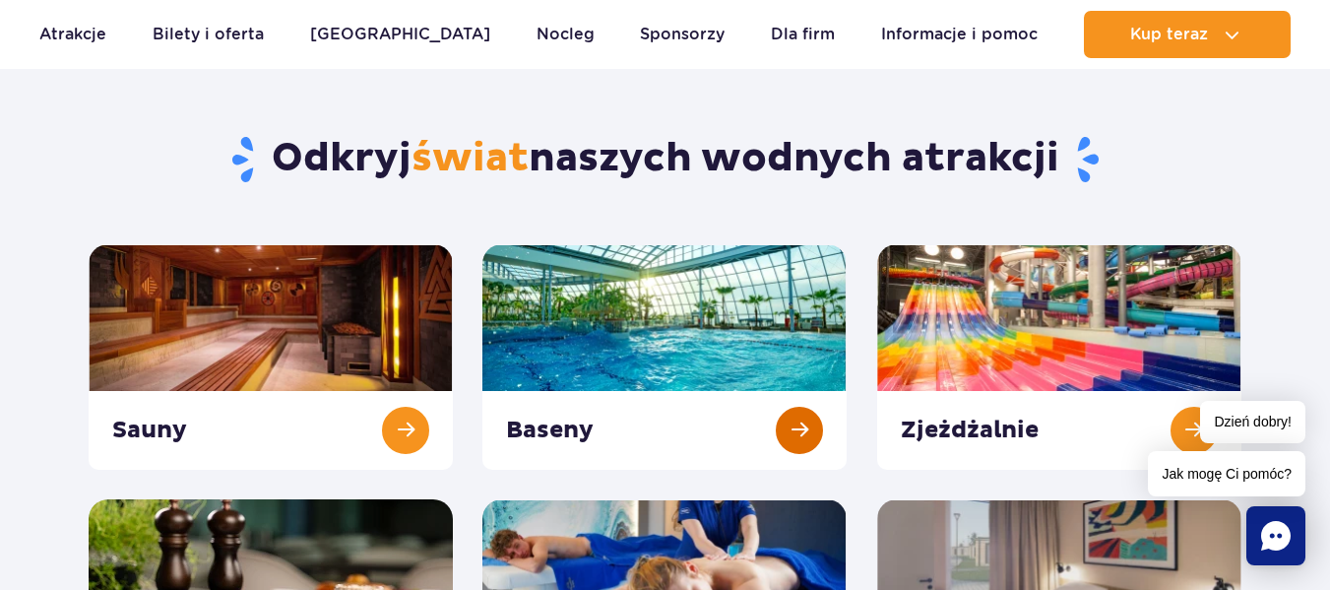
click at [656, 263] on link at bounding box center [665, 357] width 364 height 226
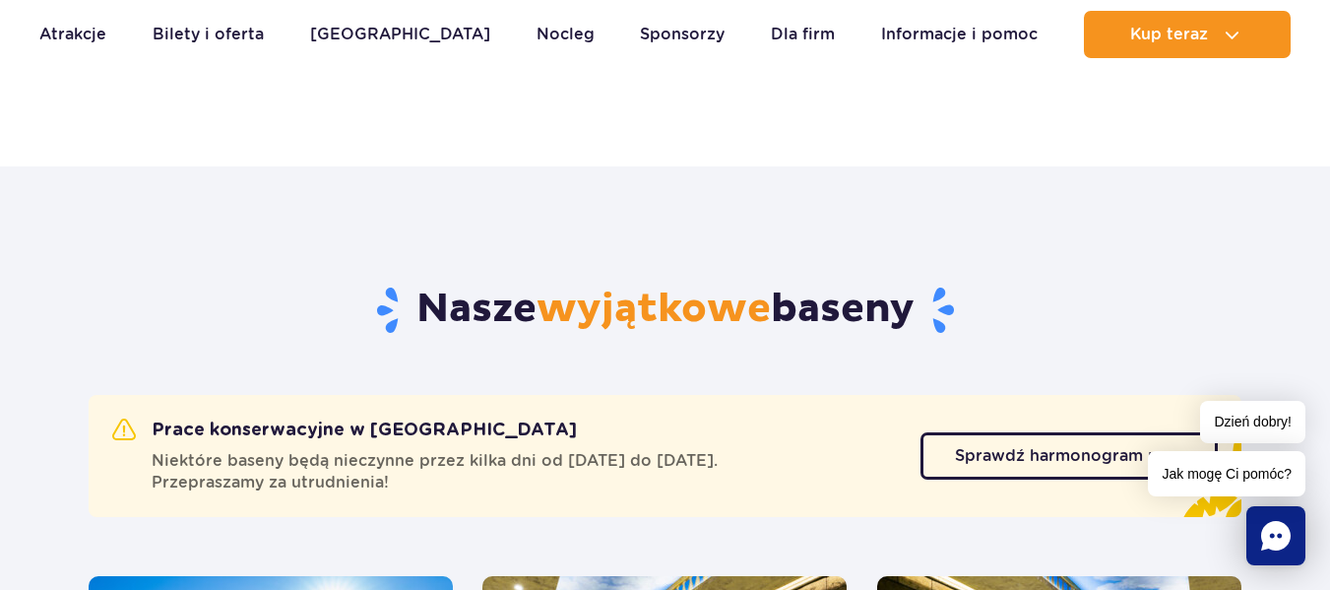
scroll to position [179, 0]
